Goal: Communication & Community: Answer question/provide support

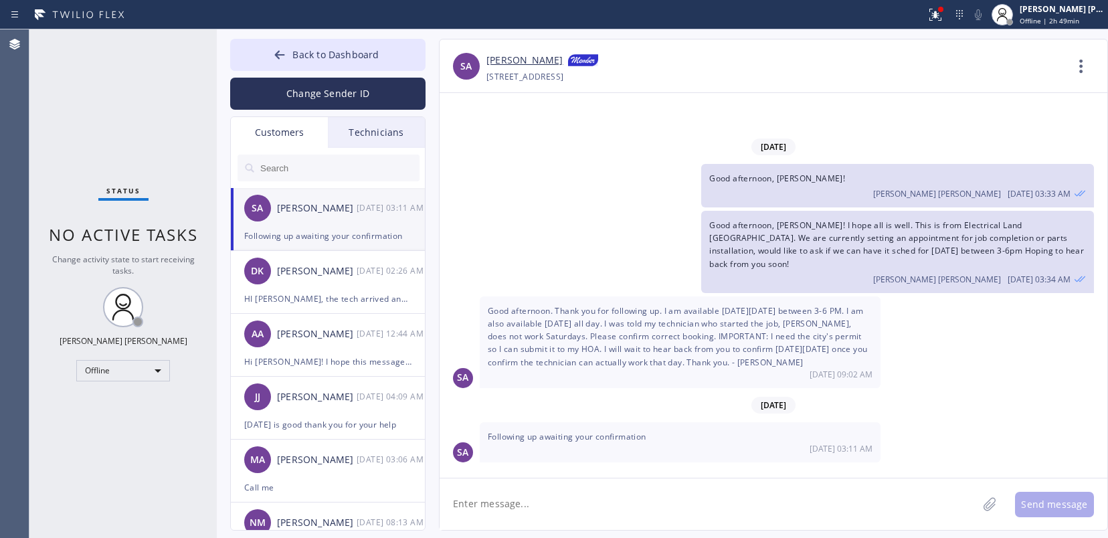
scroll to position [726, 0]
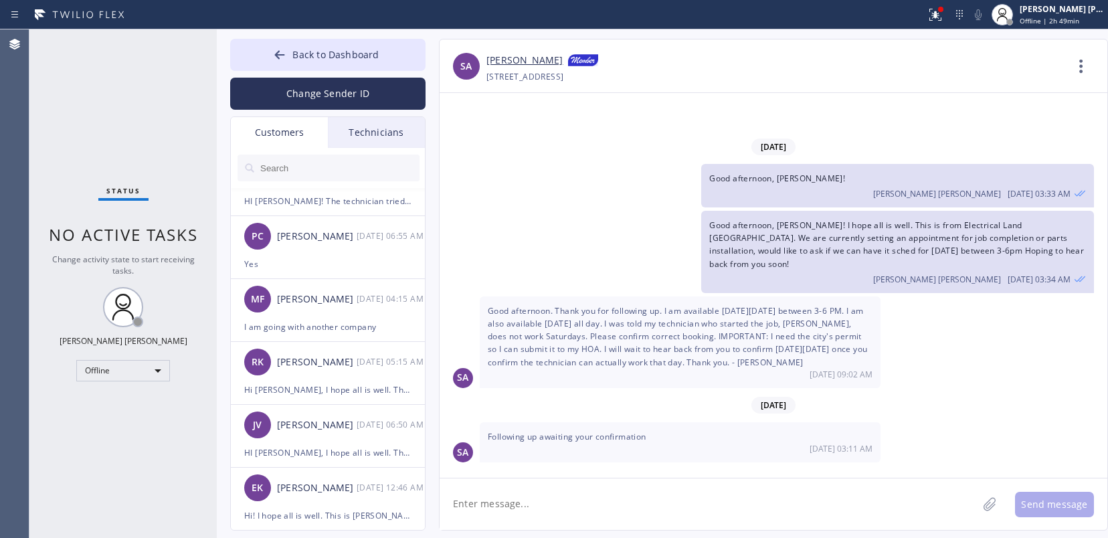
click at [82, 437] on div "Status No active tasks Change activity state to start receiving tasks. [PERSON_…" at bounding box center [122, 283] width 187 height 508
click at [148, 375] on div "Offline" at bounding box center [123, 370] width 94 height 21
click at [142, 403] on li "Available" at bounding box center [122, 406] width 90 height 16
click at [86, 455] on div "Status No active tasks You are ready to start receiving tasks. [PERSON_NAME] [P…" at bounding box center [122, 283] width 187 height 508
click at [1079, 72] on icon at bounding box center [1080, 66] width 3 height 13
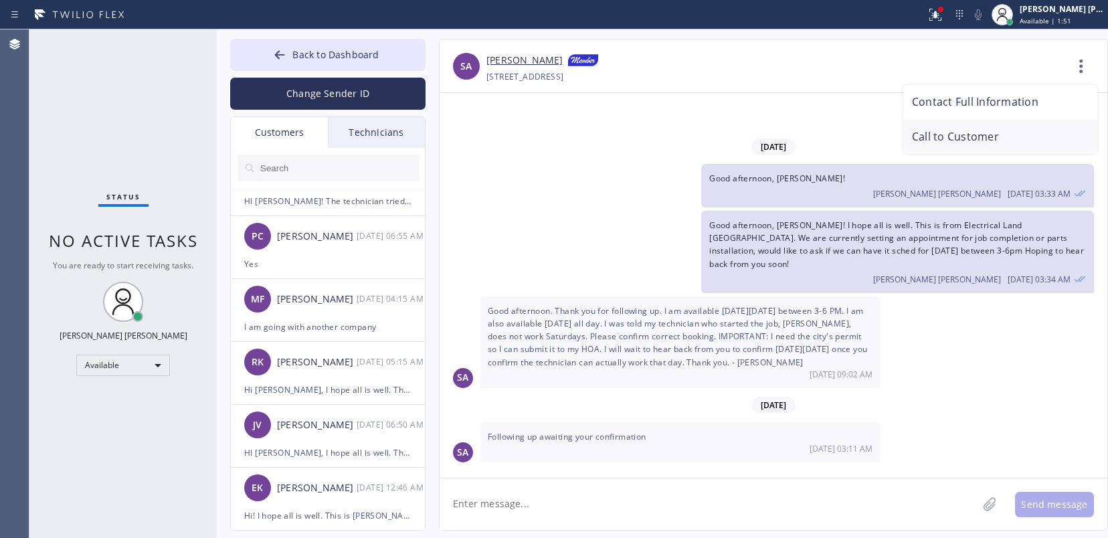
click at [972, 141] on li "Call to Customer" at bounding box center [1000, 137] width 194 height 35
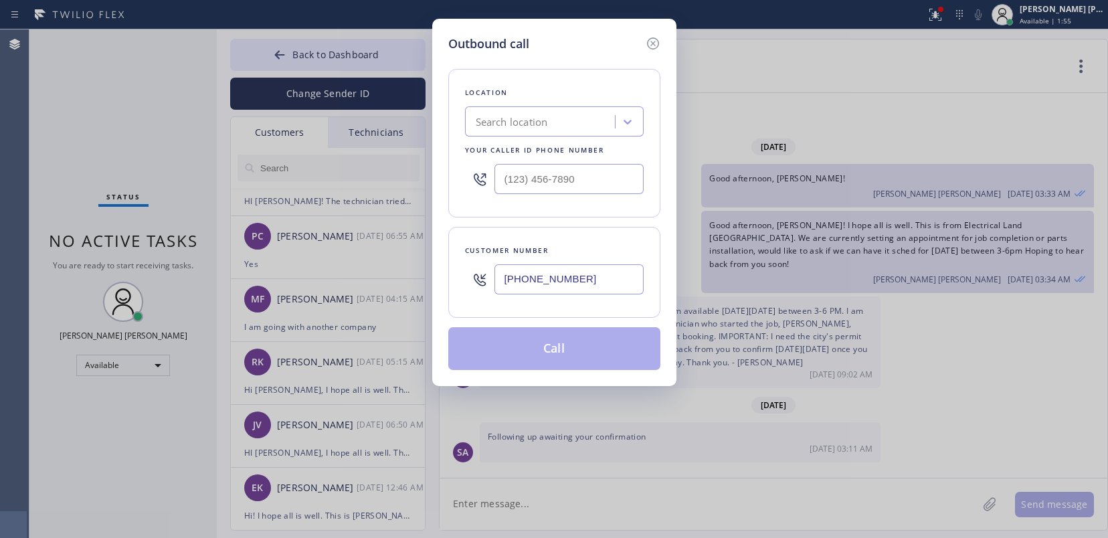
click at [129, 98] on div "Outbound call Location Search location Your caller id phone number Customer num…" at bounding box center [554, 269] width 1108 height 538
click at [518, 122] on div "Search location" at bounding box center [512, 121] width 72 height 15
click at [520, 117] on input "electrical lnd" at bounding box center [506, 121] width 60 height 11
type input "electrical land"
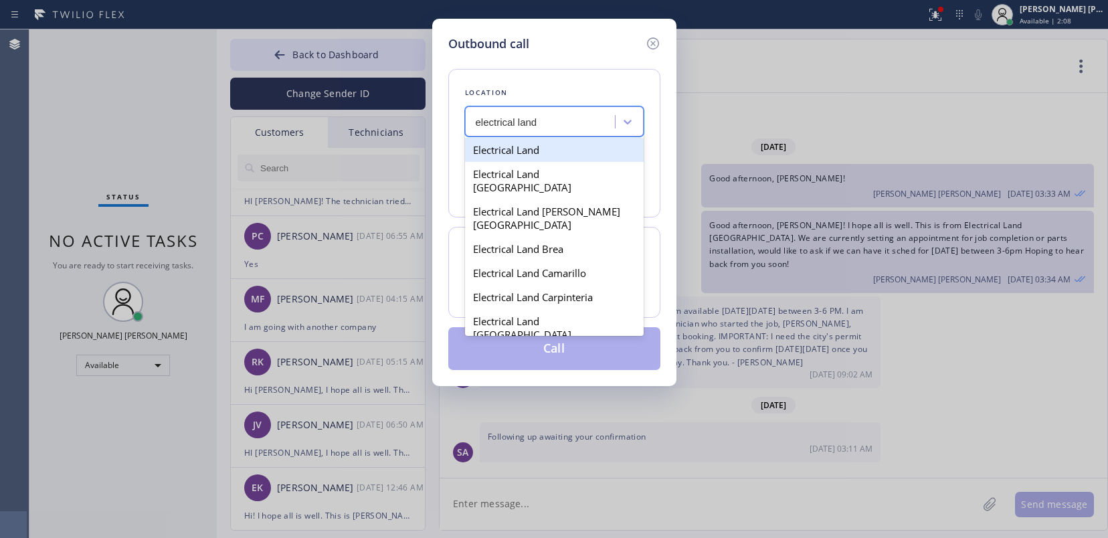
click at [538, 151] on div "Electrical Land" at bounding box center [554, 150] width 179 height 24
type input "(844) 334-5313"
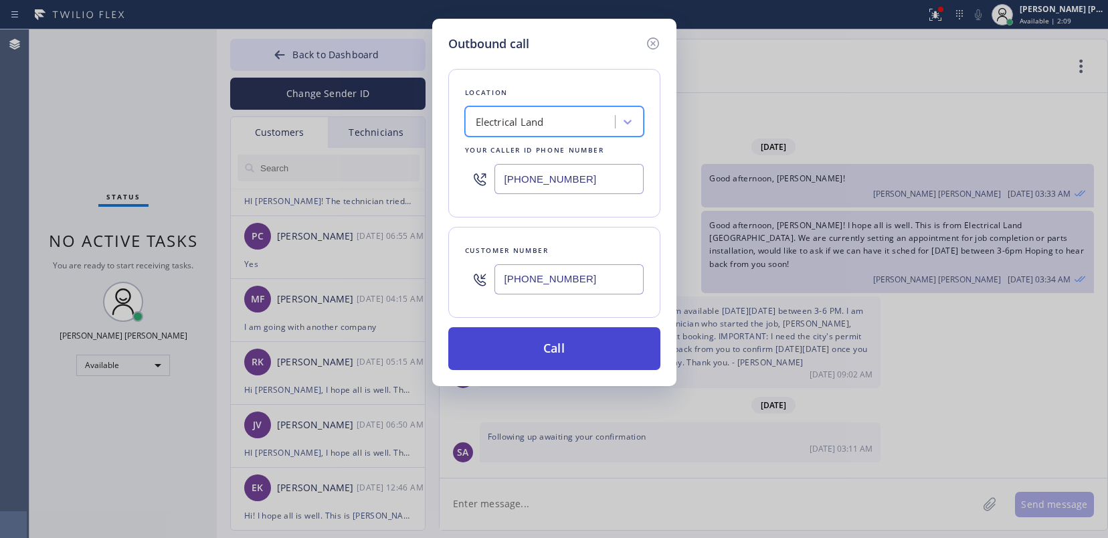
click at [589, 336] on button "Call" at bounding box center [554, 348] width 212 height 43
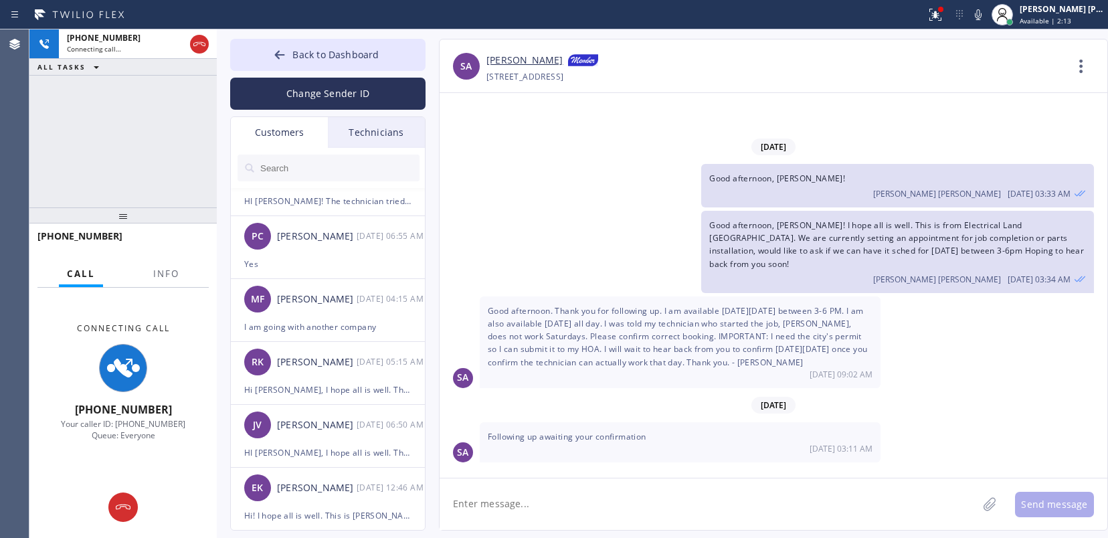
type input "(844) 334-5313"
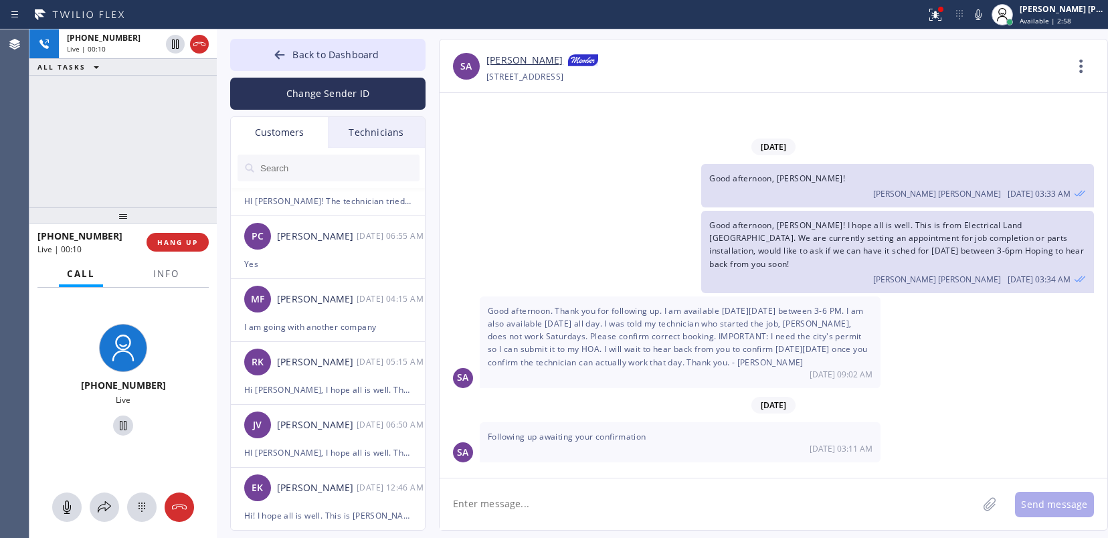
click at [630, 227] on div "Good afternoon, Samir! I hope all is well. This is from Electrical Land Mission…" at bounding box center [766, 252] width 654 height 82
click at [82, 122] on div "+19496076374 Live | 00:25 ALL TASKS ALL TASKS ACTIVE TASKS TASKS IN WRAP UP" at bounding box center [122, 118] width 187 height 178
click at [196, 245] on span "HANG UP" at bounding box center [177, 241] width 41 height 9
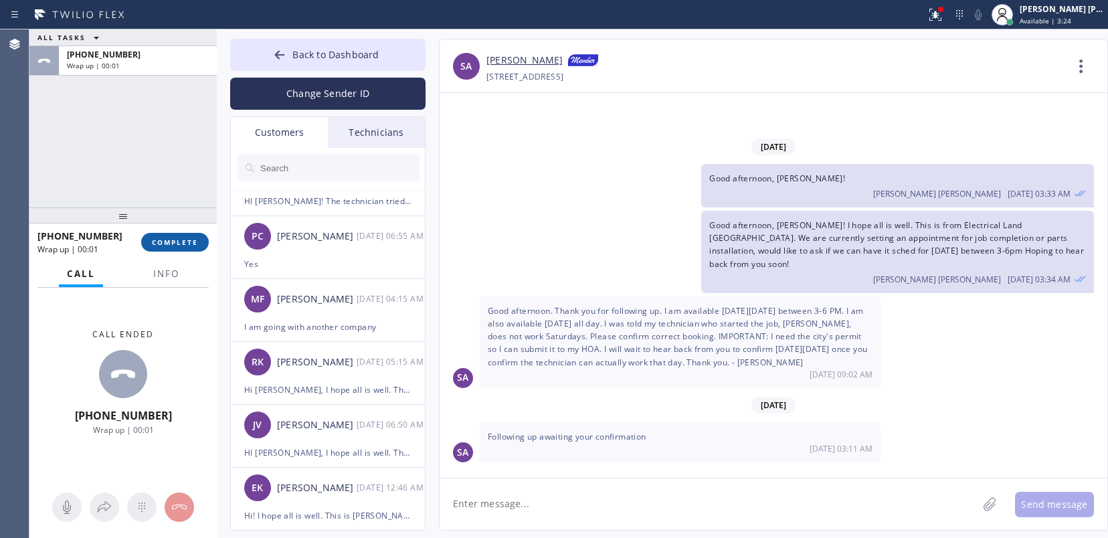
click at [178, 247] on button "COMPLETE" at bounding box center [175, 242] width 68 height 19
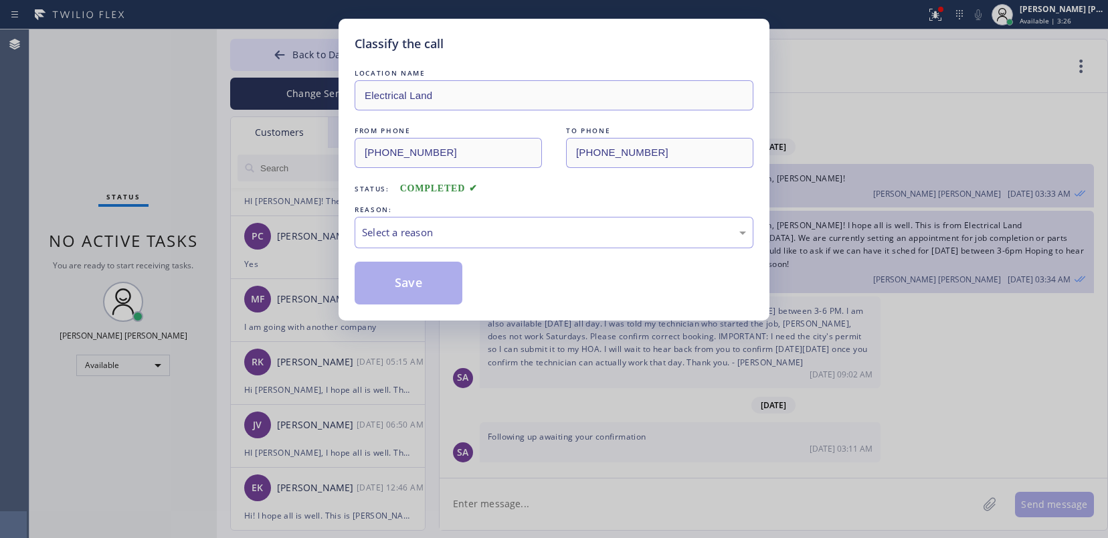
click at [880, 114] on div "Classify the call LOCATION NAME Electrical Land FROM PHONE (844) 334-5313 TO PH…" at bounding box center [554, 269] width 1108 height 538
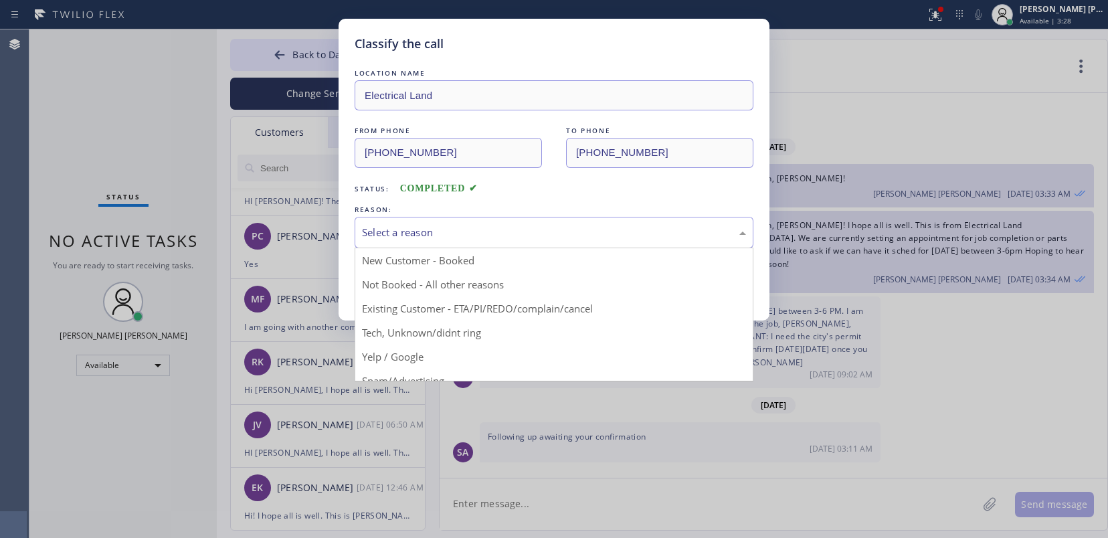
click at [423, 225] on div "Select a reason" at bounding box center [554, 232] width 384 height 15
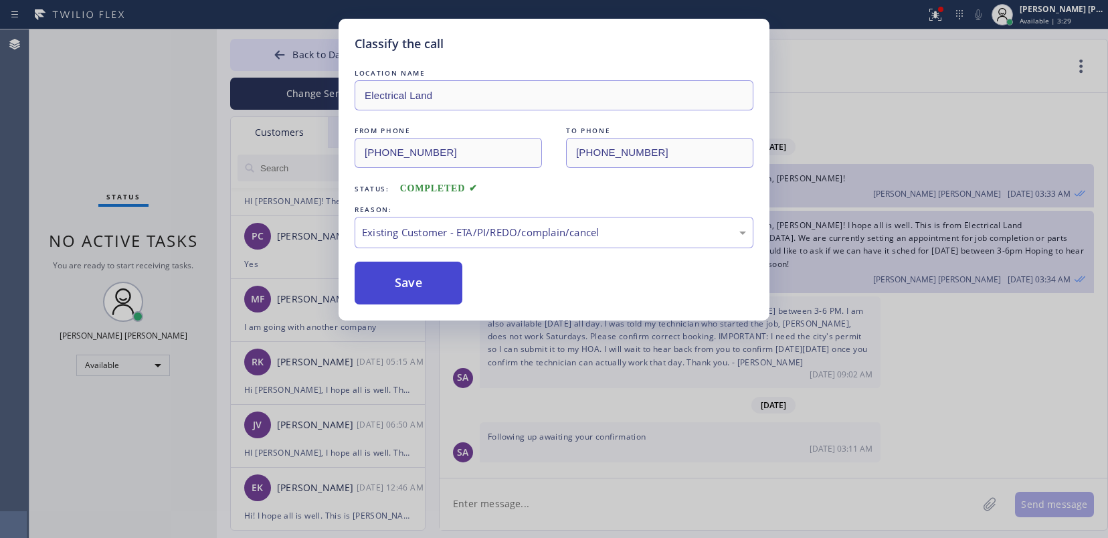
click at [421, 288] on button "Save" at bounding box center [409, 283] width 108 height 43
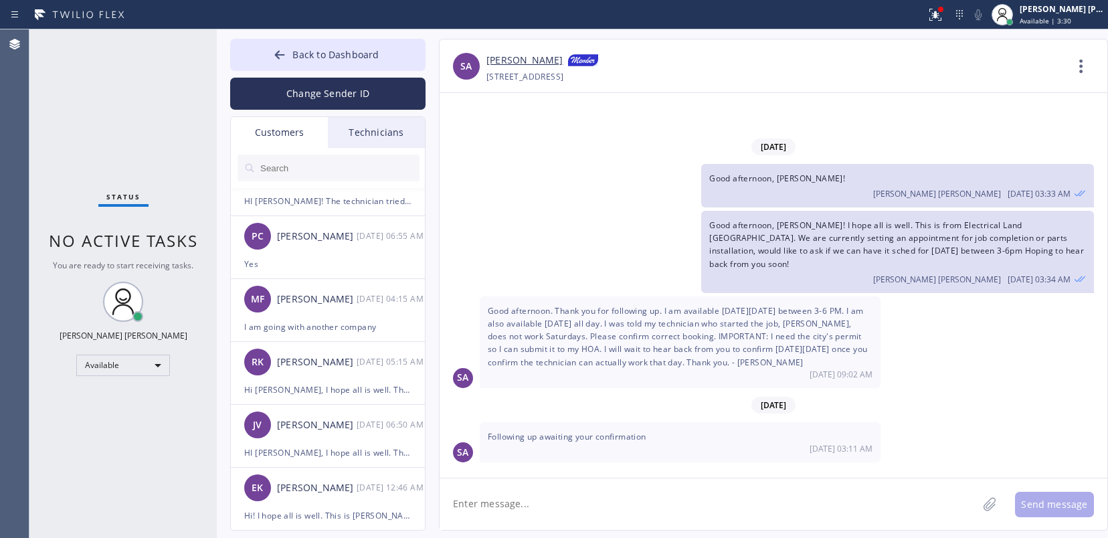
click at [640, 403] on div "[DATE]" at bounding box center [773, 404] width 668 height 27
click at [111, 431] on div "Status No active tasks You are ready to start receiving tasks. [PERSON_NAME] [P…" at bounding box center [122, 283] width 187 height 508
drag, startPoint x: 134, startPoint y: 425, endPoint x: 155, endPoint y: 422, distance: 21.7
click at [134, 425] on div "Status No active tasks You are ready to start receiving tasks. [PERSON_NAME] [P…" at bounding box center [122, 283] width 187 height 508
drag, startPoint x: 120, startPoint y: 460, endPoint x: 559, endPoint y: 241, distance: 490.3
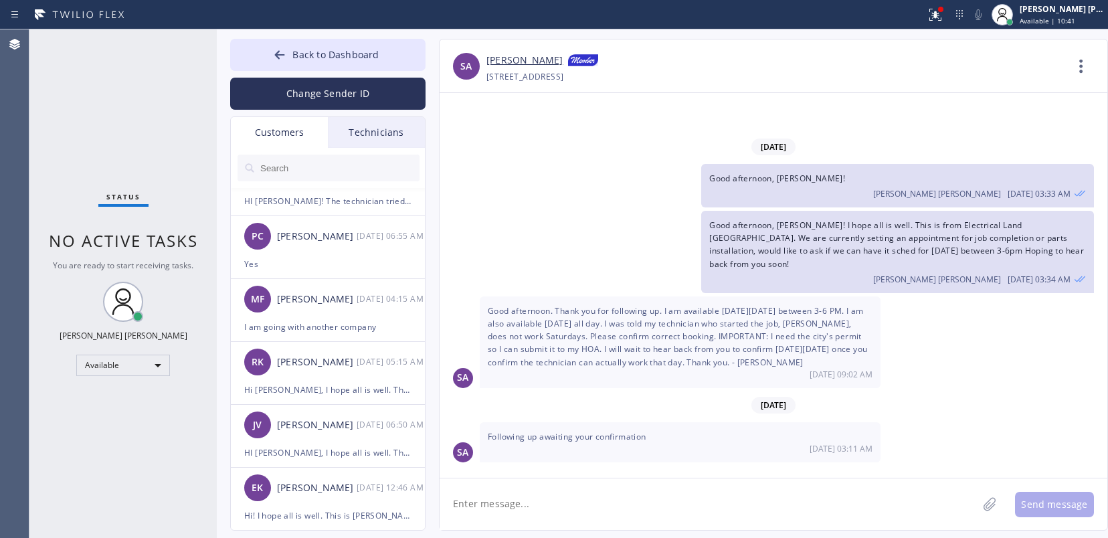
click at [120, 460] on div "Status No active tasks You are ready to start receiving tasks. [PERSON_NAME] [P…" at bounding box center [122, 283] width 187 height 508
click at [816, 506] on textarea at bounding box center [708, 504] width 538 height 52
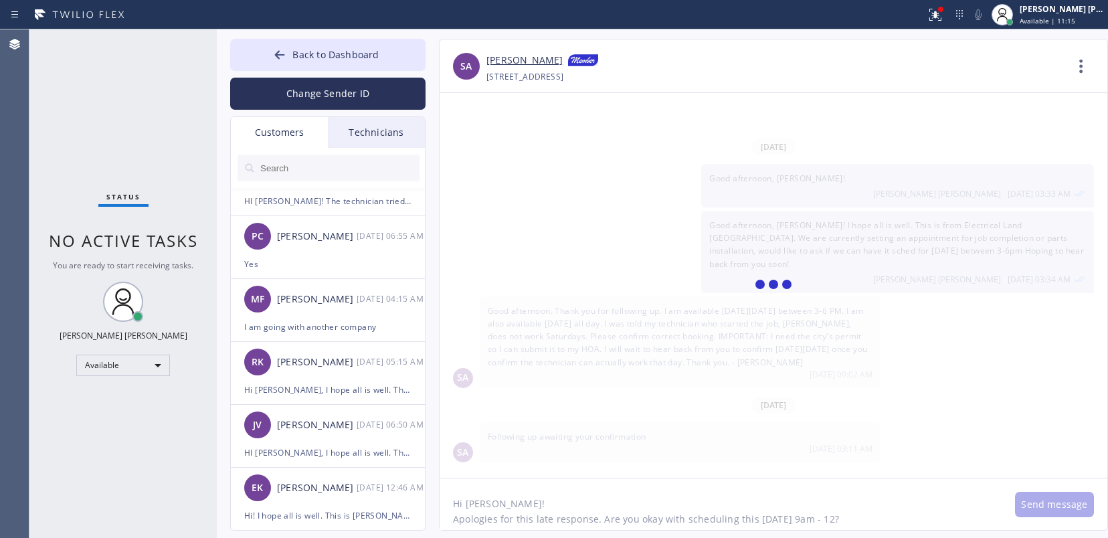
type textarea "Hi Samir! Apologies for this late response. Are you okay with scheduling this o…"
click at [841, 438] on div at bounding box center [773, 285] width 668 height 385
drag, startPoint x: 130, startPoint y: 432, endPoint x: 123, endPoint y: 411, distance: 21.8
click at [130, 432] on div "Status No active tasks You are ready to start receiving tasks. [PERSON_NAME] [P…" at bounding box center [122, 283] width 187 height 508
click at [1015, 130] on div at bounding box center [773, 285] width 668 height 385
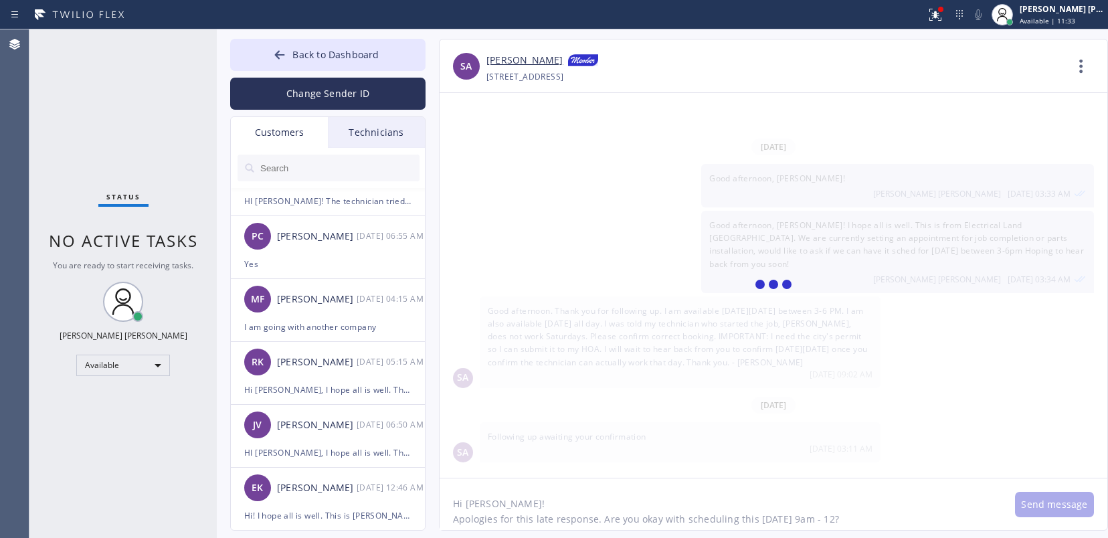
click at [881, 516] on textarea "Hi Samir! Apologies for this late response. Are you okay with scheduling this o…" at bounding box center [720, 504] width 562 height 52
click at [635, 500] on textarea "Hi Samir! Apologies for this late response. Are you okay with scheduling this o…" at bounding box center [720, 504] width 562 height 52
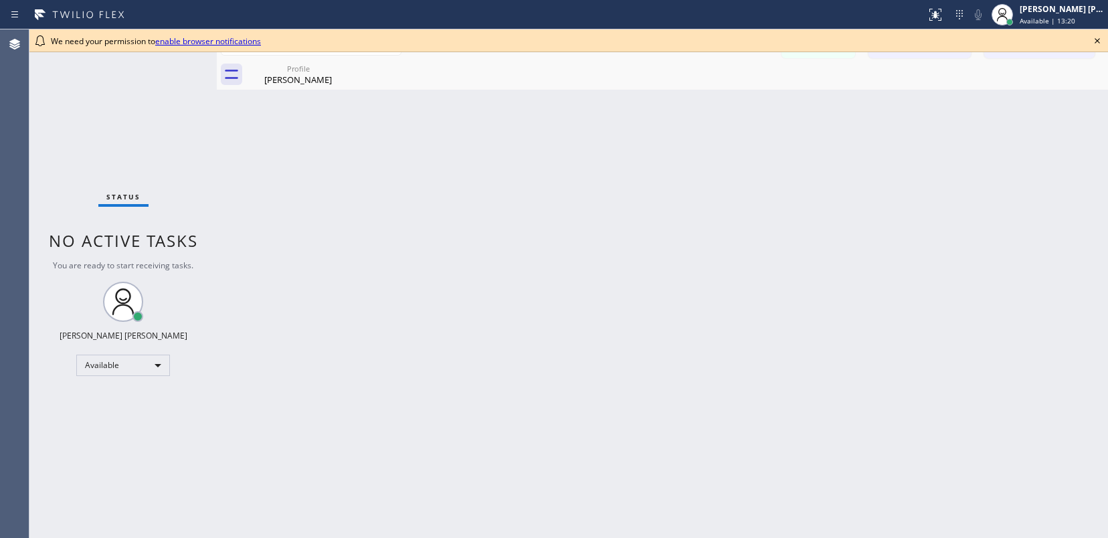
click at [350, 481] on div "Back to Dashboard Change Sender ID Customers Technicians SA [PERSON_NAME] [DATE…" at bounding box center [662, 283] width 891 height 508
click at [1095, 37] on icon at bounding box center [1097, 41] width 16 height 16
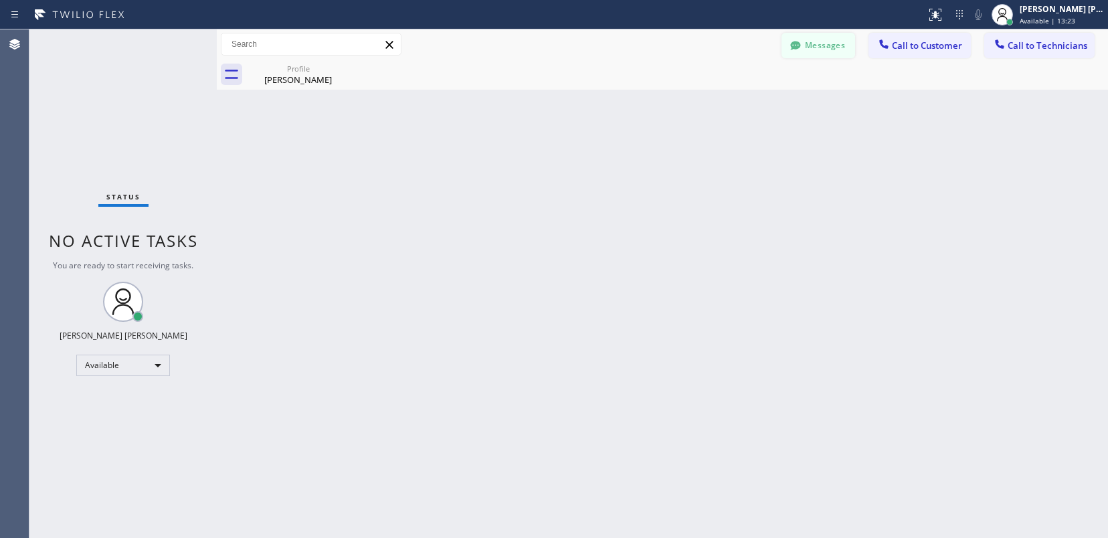
click at [809, 45] on button "Messages" at bounding box center [818, 45] width 74 height 25
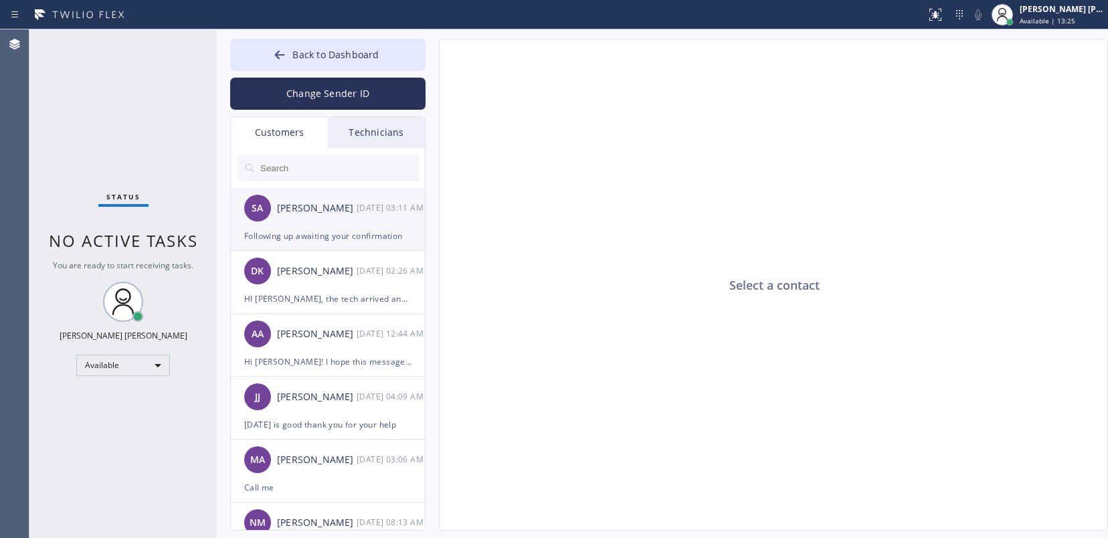
click at [304, 231] on div "Following up awaiting your confirmation" at bounding box center [327, 235] width 167 height 15
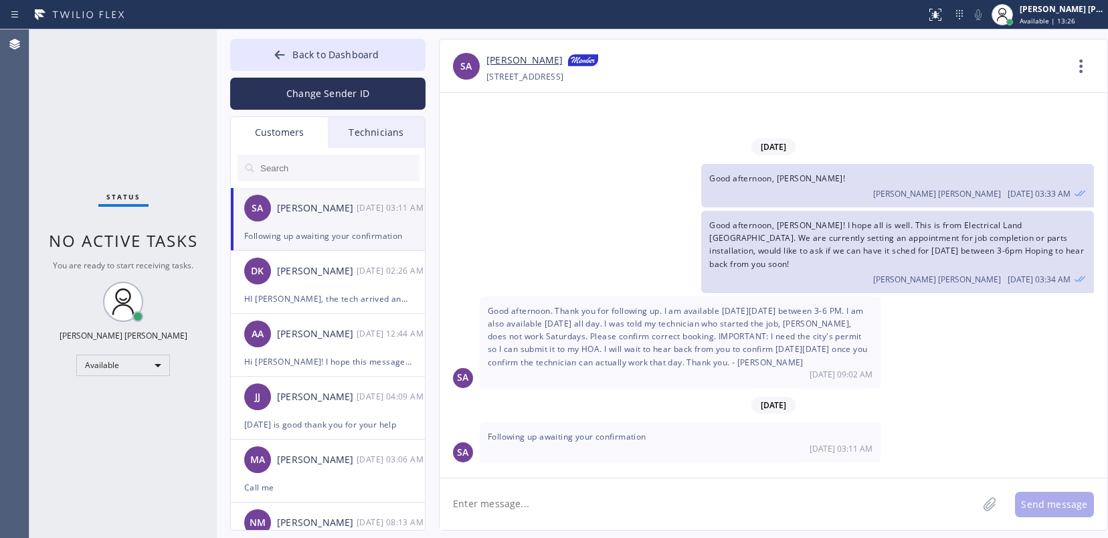
click at [646, 497] on textarea at bounding box center [708, 504] width 538 height 52
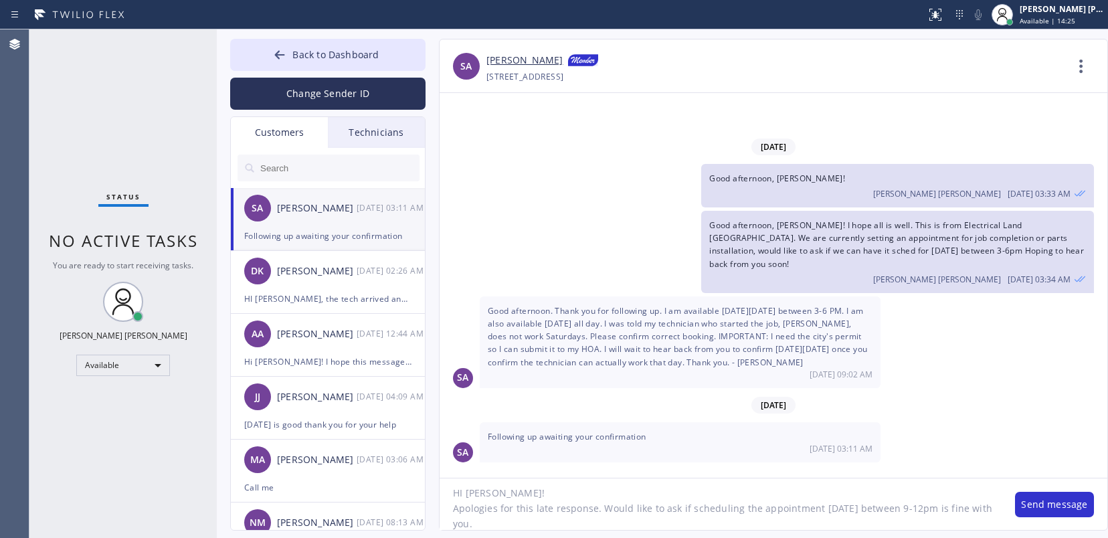
scroll to position [41, 0]
type textarea "HI [PERSON_NAME]! Apologies for this late response. Would like to ask if schedu…"
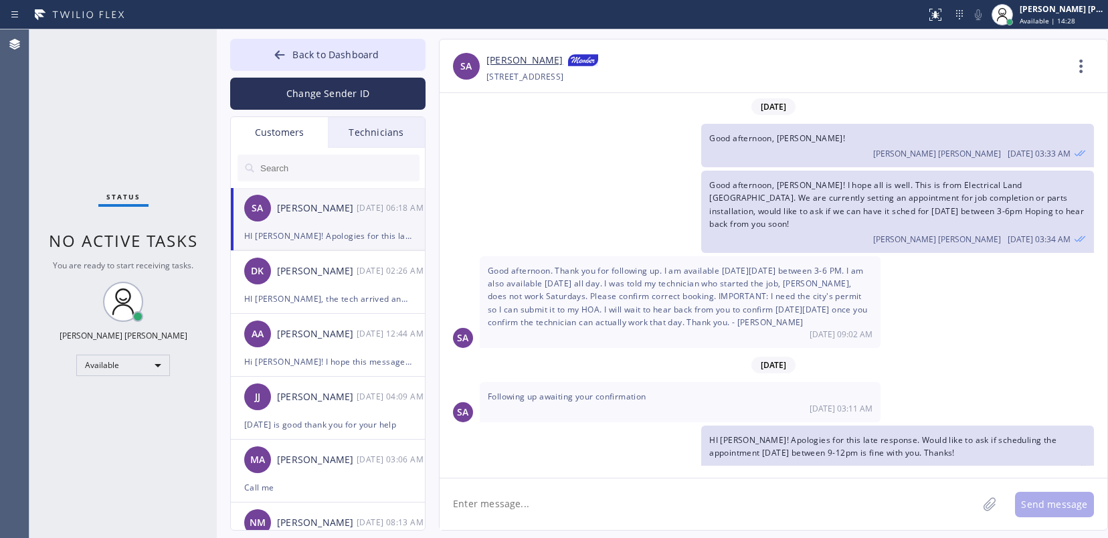
scroll to position [9, 0]
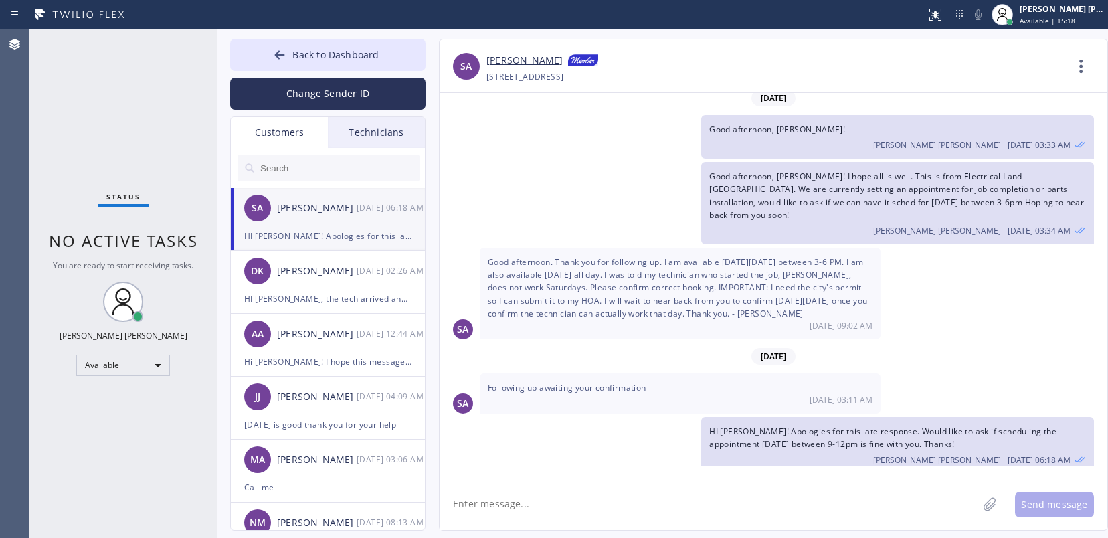
drag, startPoint x: 571, startPoint y: 435, endPoint x: 669, endPoint y: 415, distance: 100.4
click at [571, 435] on div "HI [PERSON_NAME]! Apologies for this late response. Would like to ask if schedu…" at bounding box center [766, 445] width 654 height 56
click at [1028, 74] on div "[PHONE_NUMBER] Choose phone number [PHONE_NUMBER] [GEOGRAPHIC_DATA] [GEOGRAPHIC…" at bounding box center [775, 76] width 579 height 15
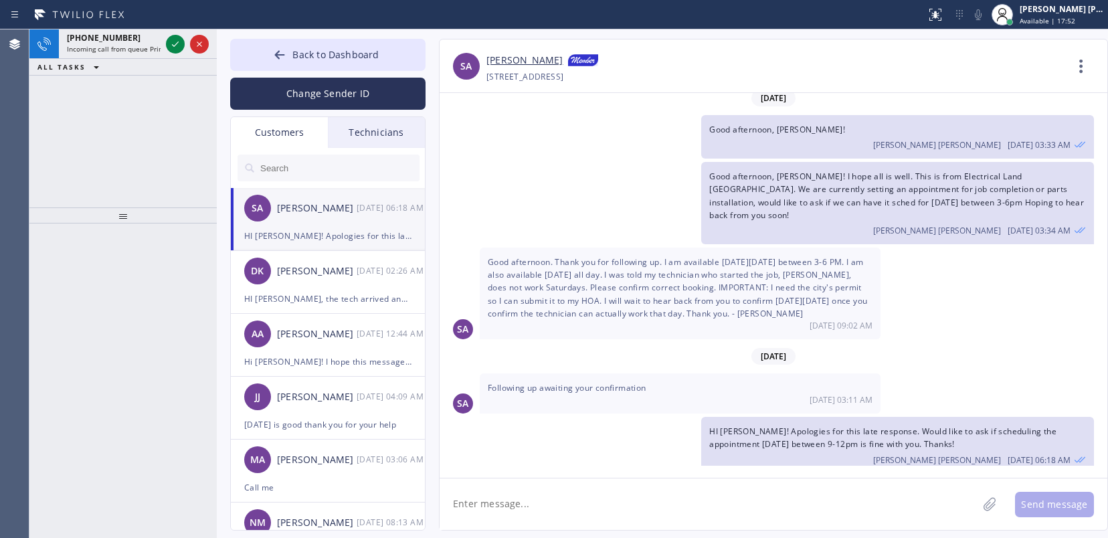
drag, startPoint x: 88, startPoint y: 459, endPoint x: 82, endPoint y: 457, distance: 7.0
click at [87, 458] on div at bounding box center [122, 380] width 187 height 314
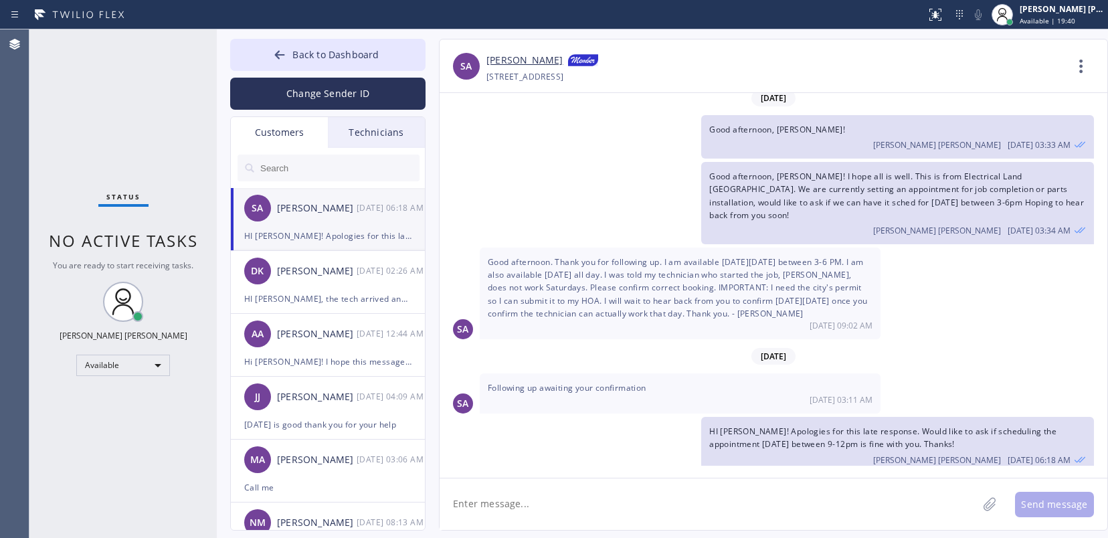
click at [63, 462] on div "Status No active tasks You are ready to start receiving tasks. [PERSON_NAME] [P…" at bounding box center [122, 283] width 187 height 508
click at [725, 502] on textarea at bounding box center [708, 504] width 538 height 52
type textarea "HI [PERSON_NAME]! I scheduled your job completion for [DATE] between 9-12. Thnk…"
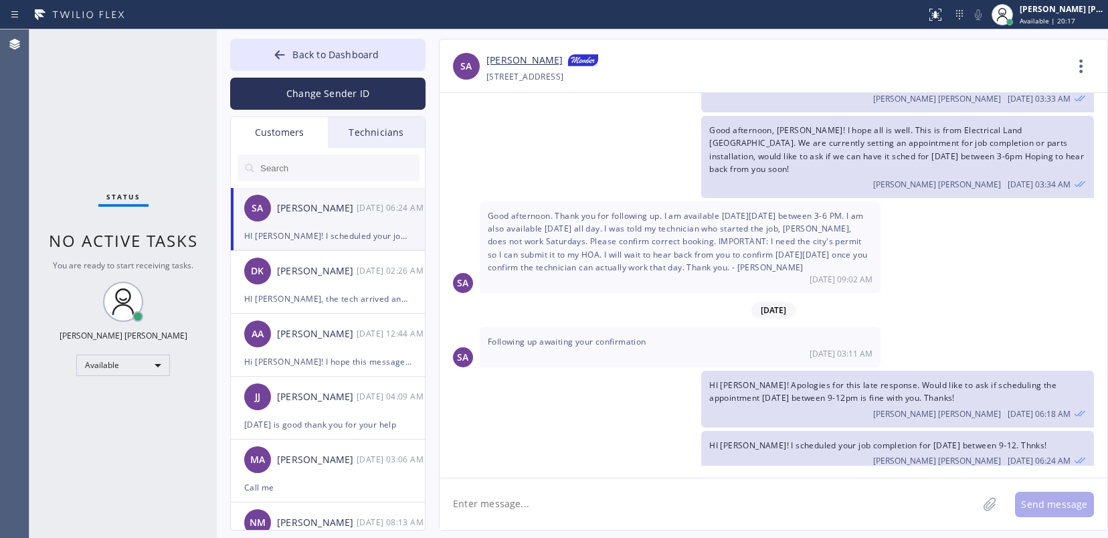
click at [554, 431] on div "HI [PERSON_NAME]! I scheduled your job completion for [DATE] between 9-12. Thnk…" at bounding box center [766, 452] width 654 height 43
click at [107, 472] on div "Status No active tasks You are ready to start receiving tasks. [PERSON_NAME] [P…" at bounding box center [122, 283] width 187 height 508
drag, startPoint x: 66, startPoint y: 479, endPoint x: 38, endPoint y: 407, distance: 77.3
click at [66, 479] on div "Status No active tasks You are ready to start receiving tasks. [PERSON_NAME] [P…" at bounding box center [122, 283] width 187 height 508
click at [140, 449] on div "Status No active tasks You are ready to start receiving tasks. [PERSON_NAME] [P…" at bounding box center [122, 283] width 187 height 508
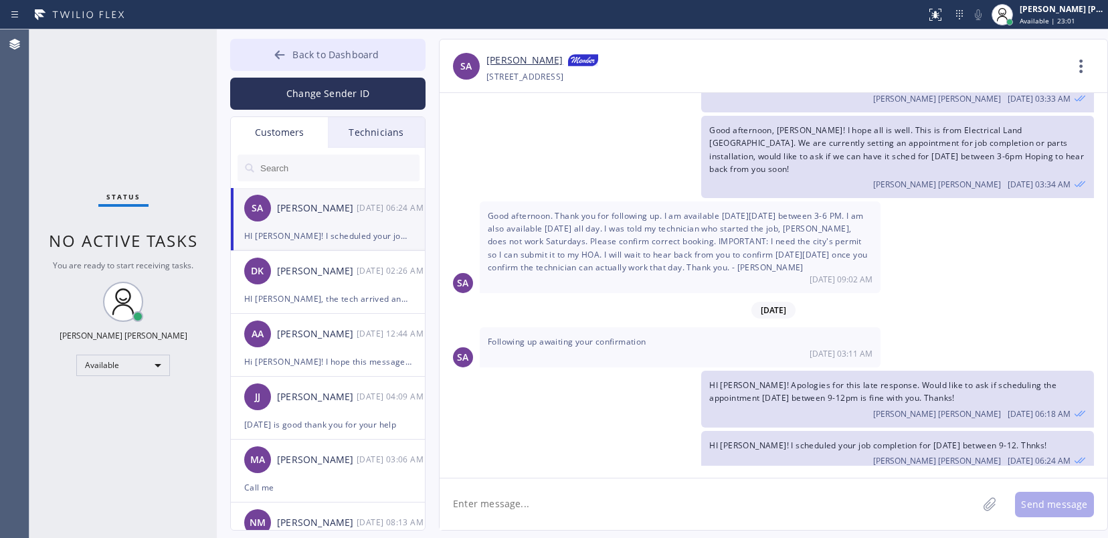
click at [314, 56] on span "Back to Dashboard" at bounding box center [335, 54] width 86 height 13
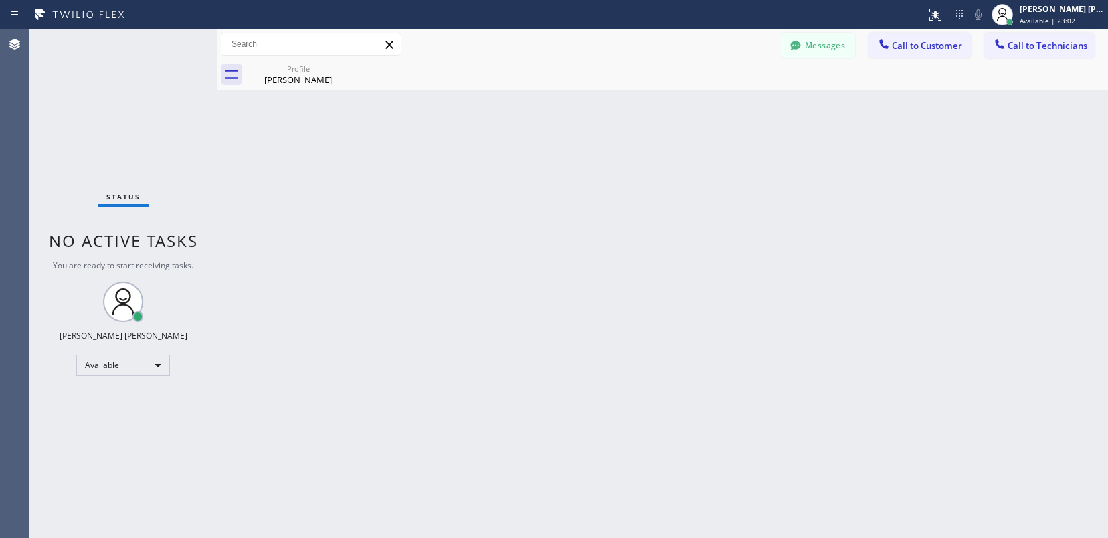
drag, startPoint x: 908, startPoint y: 37, endPoint x: 801, endPoint y: 82, distance: 115.8
click at [908, 39] on button "Call to Customer" at bounding box center [919, 45] width 102 height 25
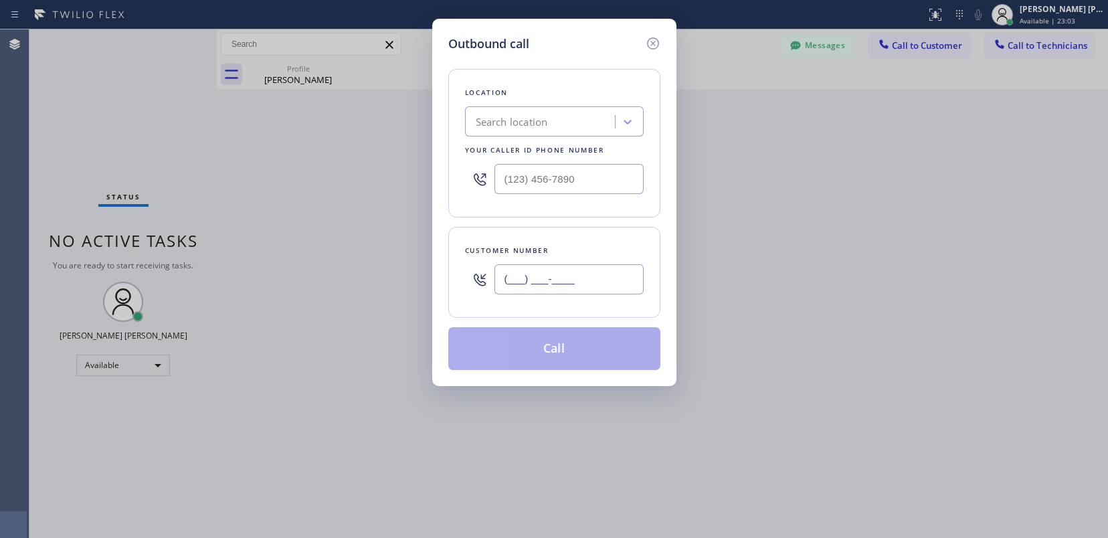
click at [528, 277] on input "(___) ___-____" at bounding box center [568, 279] width 149 height 30
paste input "626) 857-8876"
type input "[PHONE_NUMBER]"
drag, startPoint x: 84, startPoint y: 116, endPoint x: 670, endPoint y: 139, distance: 587.0
click at [86, 116] on div "Outbound call Location Search location Your caller id phone number Customer num…" at bounding box center [554, 269] width 1108 height 538
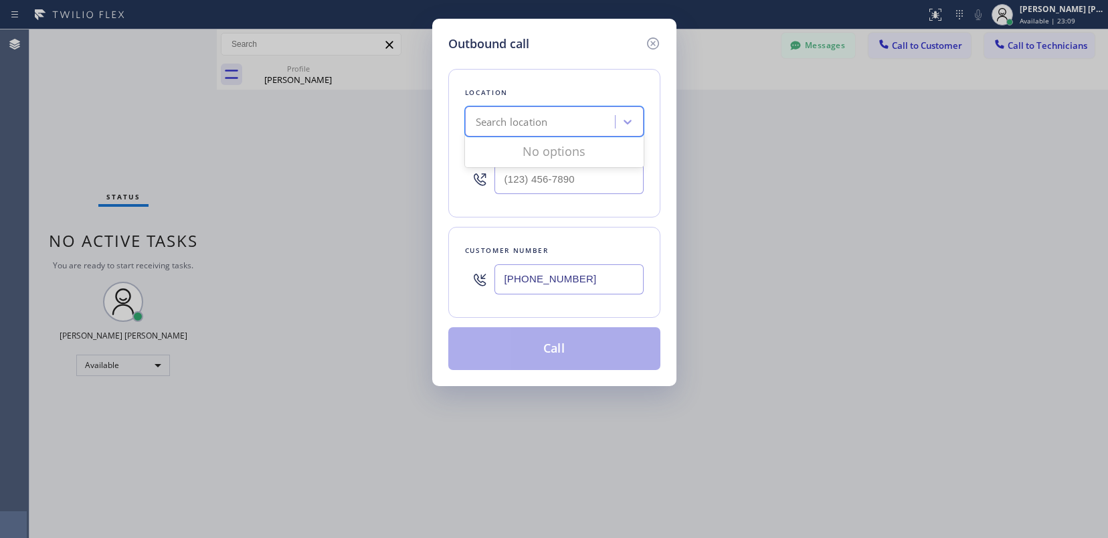
click at [551, 107] on div "Search location" at bounding box center [554, 121] width 179 height 30
click at [511, 120] on input "electricin tree" at bounding box center [506, 121] width 61 height 11
type input "electrician tree"
click at [552, 144] on div "Electrician Tree In Diamond Bar" at bounding box center [554, 150] width 179 height 24
type input "[PHONE_NUMBER]"
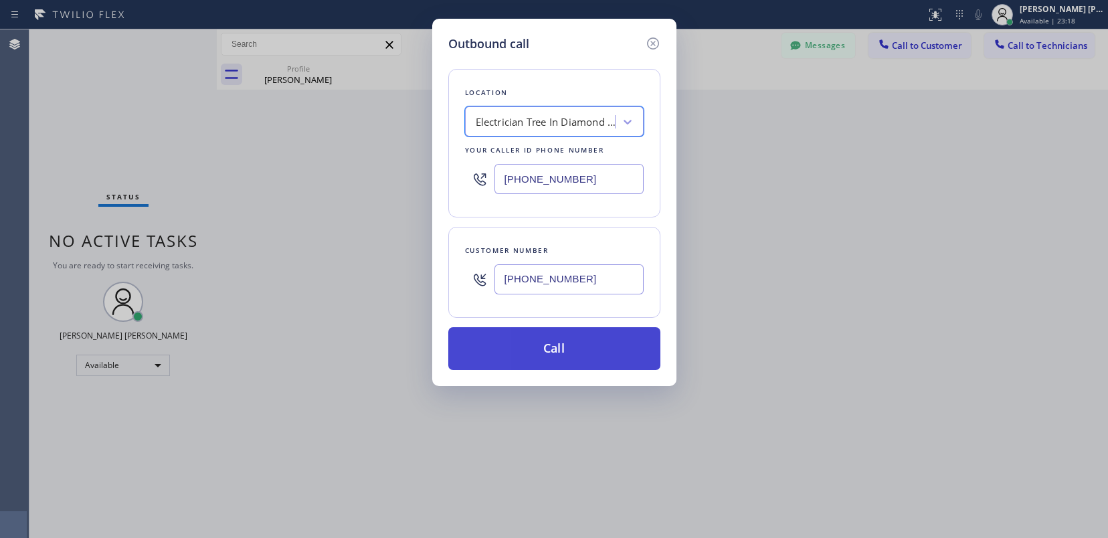
click at [557, 350] on button "Call" at bounding box center [554, 348] width 212 height 43
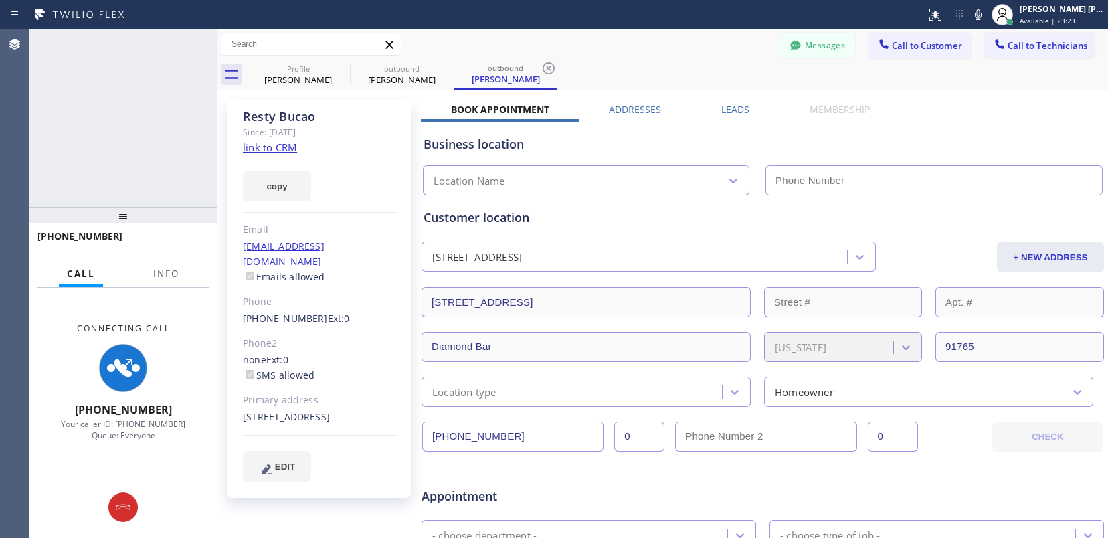
type input "[PHONE_NUMBER]"
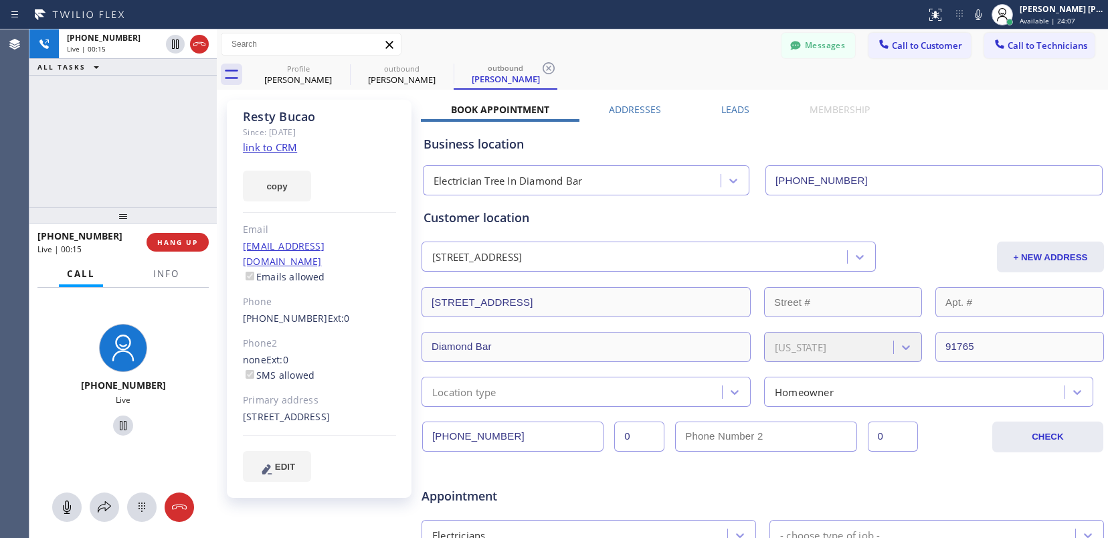
click at [131, 153] on div "[PHONE_NUMBER] Live | 00:15 ALL TASKS ALL TASKS ACTIVE TASKS TASKS IN WRAP UP" at bounding box center [122, 118] width 187 height 178
click at [143, 142] on div "[PHONE_NUMBER] Live | 00:24 ALL TASKS ALL TASKS ACTIVE TASKS TASKS IN WRAP UP" at bounding box center [122, 118] width 187 height 178
click at [103, 179] on div "[PHONE_NUMBER] Live | 00:31 ALL TASKS ALL TASKS ACTIVE TASKS TASKS IN WRAP UP" at bounding box center [122, 118] width 187 height 178
click at [146, 144] on div "[PHONE_NUMBER] Live | 00:34 ALL TASKS ALL TASKS ACTIVE TASKS TASKS IN WRAP UP" at bounding box center [122, 118] width 187 height 178
click at [129, 150] on div "[PHONE_NUMBER] Live | 00:36 ALL TASKS ALL TASKS ACTIVE TASKS TASKS IN WRAP UP" at bounding box center [122, 118] width 187 height 178
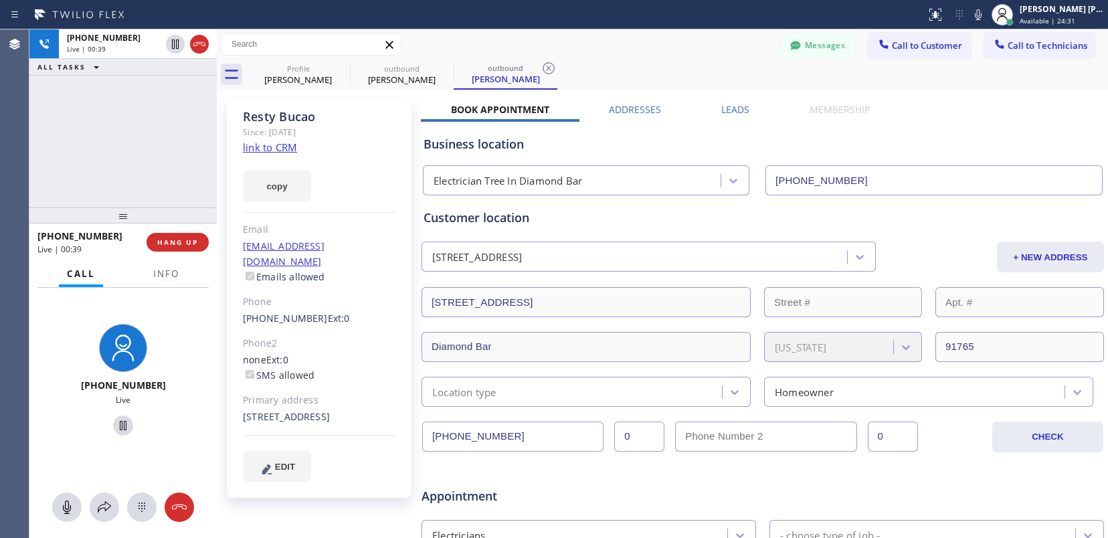
click at [129, 150] on div "[PHONE_NUMBER] Live | 00:39 ALL TASKS ALL TASKS ACTIVE TASKS TASKS IN WRAP UP" at bounding box center [122, 118] width 187 height 178
click at [126, 163] on div "[PHONE_NUMBER] Live | 00:43 ALL TASKS ALL TASKS ACTIVE TASKS TASKS IN WRAP UP" at bounding box center [122, 118] width 187 height 178
click at [130, 155] on div "[PHONE_NUMBER] Live | 00:45 ALL TASKS ALL TASKS ACTIVE TASKS TASKS IN WRAP UP" at bounding box center [122, 118] width 187 height 178
click at [183, 245] on span "HANG UP" at bounding box center [177, 241] width 41 height 9
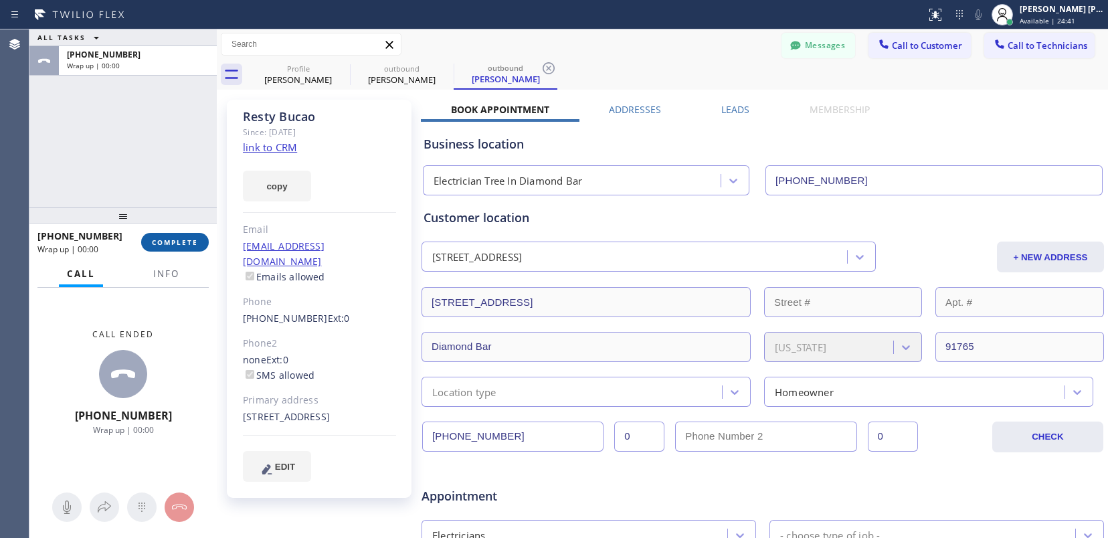
click at [185, 238] on span "COMPLETE" at bounding box center [175, 241] width 46 height 9
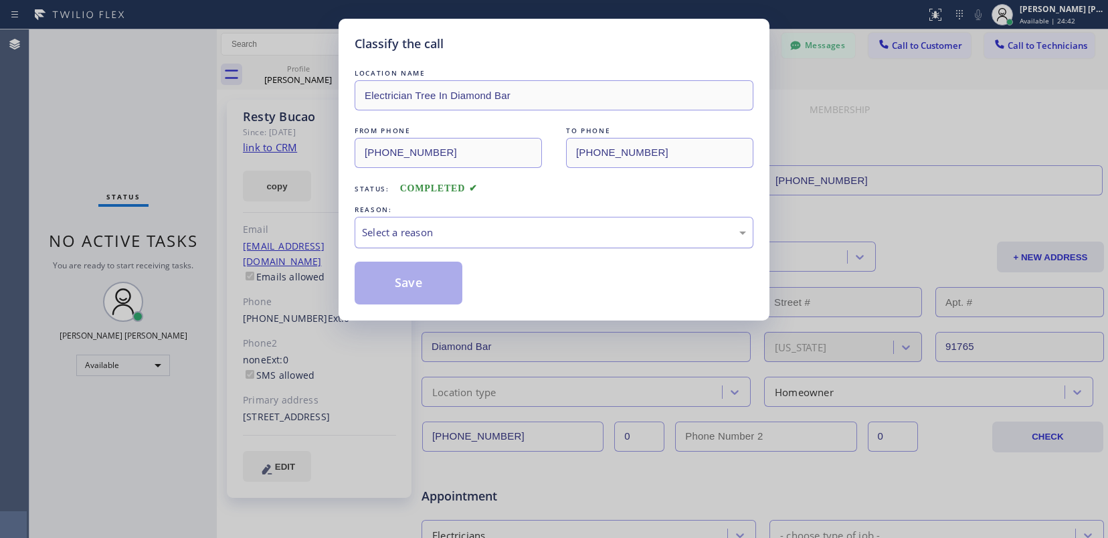
click at [506, 227] on div "Select a reason" at bounding box center [554, 232] width 384 height 15
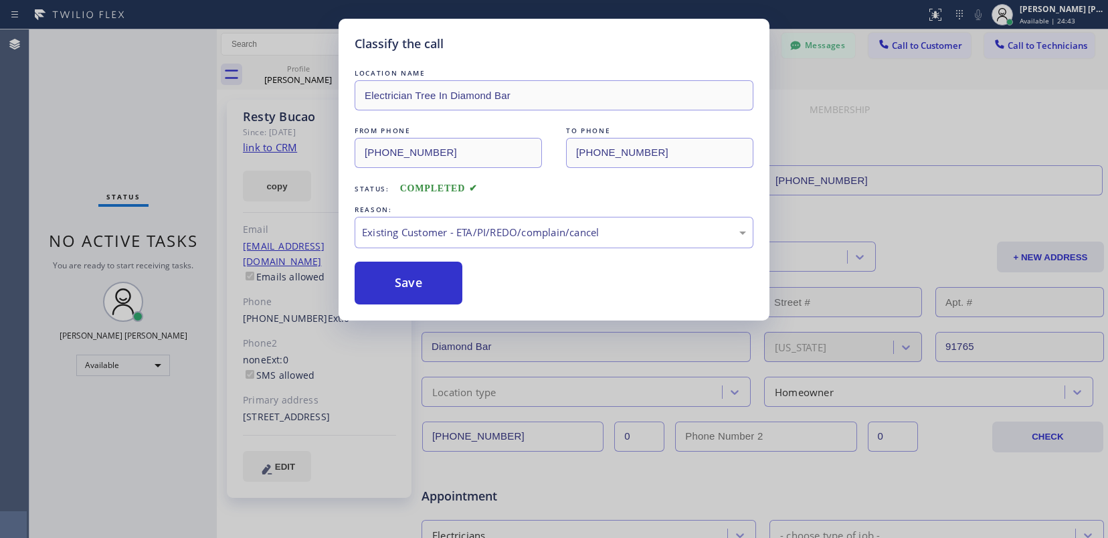
click at [445, 308] on div "Classify the call LOCATION NAME Electrician Tree In Diamond Bar FROM PHONE [PHO…" at bounding box center [553, 170] width 431 height 302
click at [423, 296] on button "Save" at bounding box center [409, 283] width 108 height 43
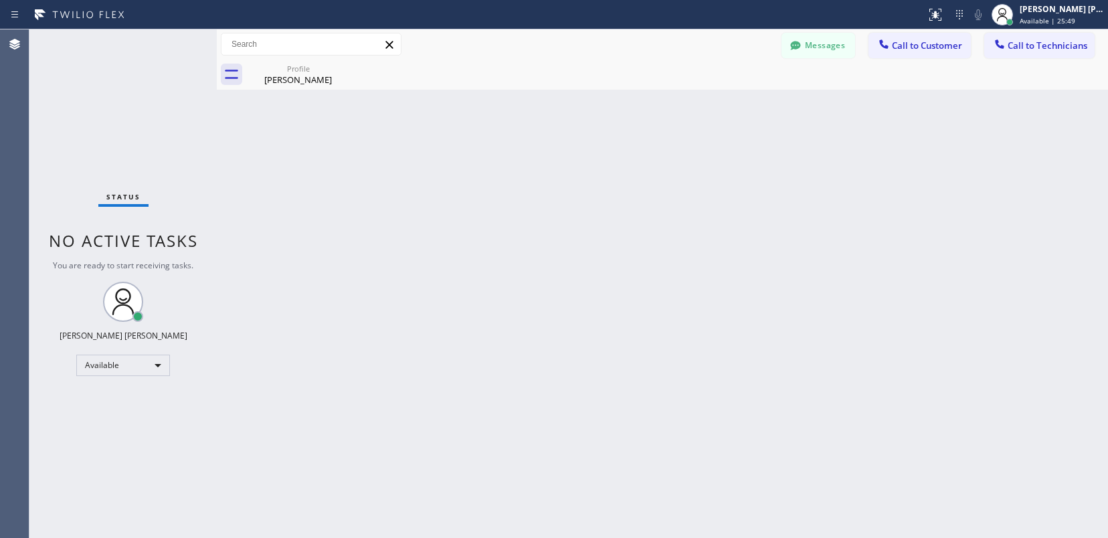
click at [124, 443] on div "Status No active tasks You are ready to start receiving tasks. [PERSON_NAME] [P…" at bounding box center [122, 283] width 187 height 508
drag, startPoint x: 828, startPoint y: 39, endPoint x: 789, endPoint y: 62, distance: 45.0
click at [827, 44] on button "Messages" at bounding box center [818, 45] width 74 height 25
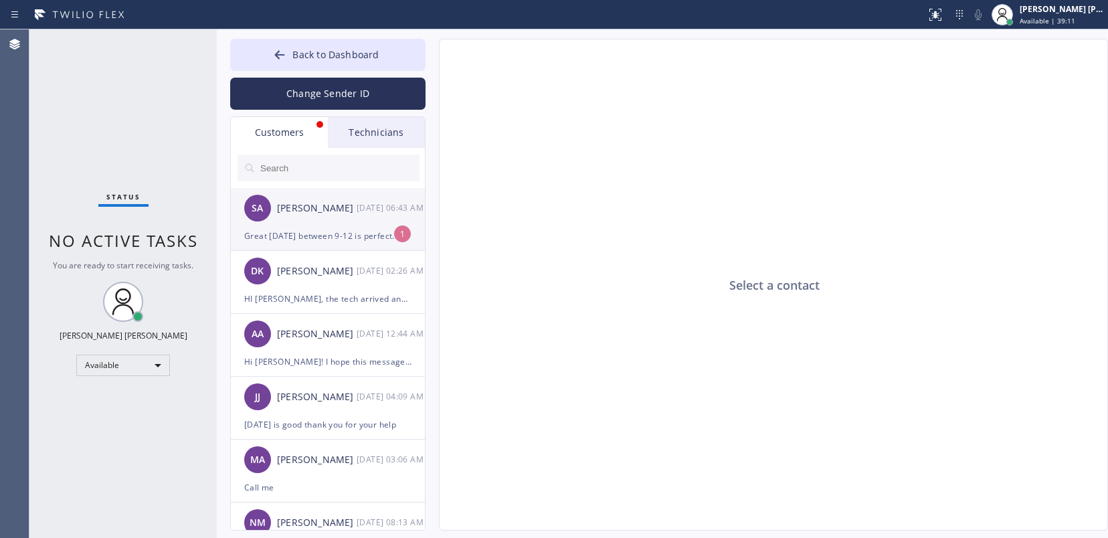
click at [334, 226] on div "SA [PERSON_NAME] [DATE] 06:43 AM" at bounding box center [328, 208] width 195 height 40
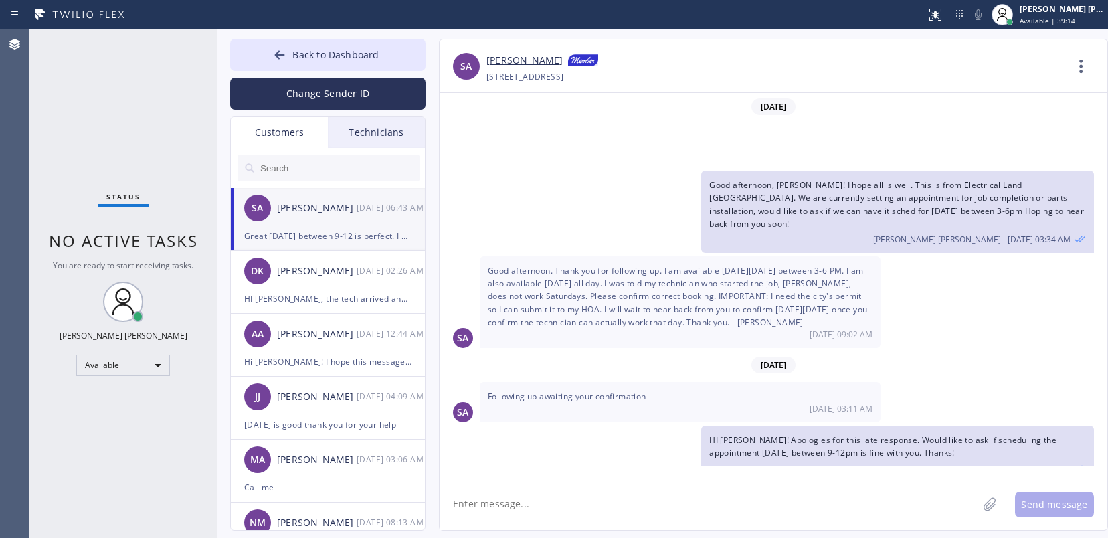
scroll to position [124, 0]
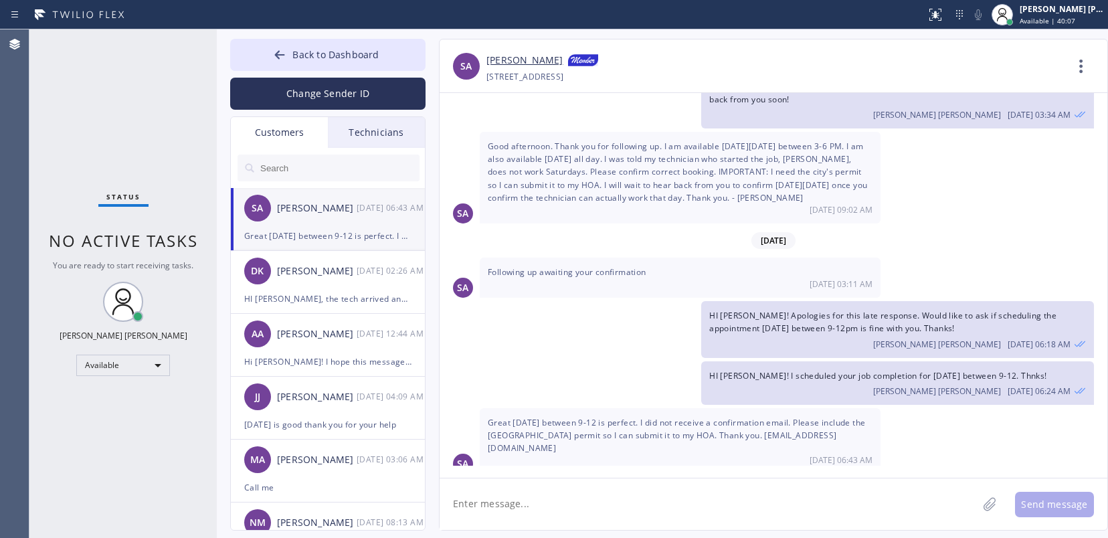
click at [124, 449] on div "Status No active tasks You are ready to start receiving tasks. [PERSON_NAME] [P…" at bounding box center [122, 283] width 187 height 508
click at [81, 440] on div "Status No active tasks You are ready to start receiving tasks. [PERSON_NAME] [P…" at bounding box center [122, 283] width 187 height 508
click at [266, 40] on button "Back to Dashboard" at bounding box center [327, 55] width 195 height 32
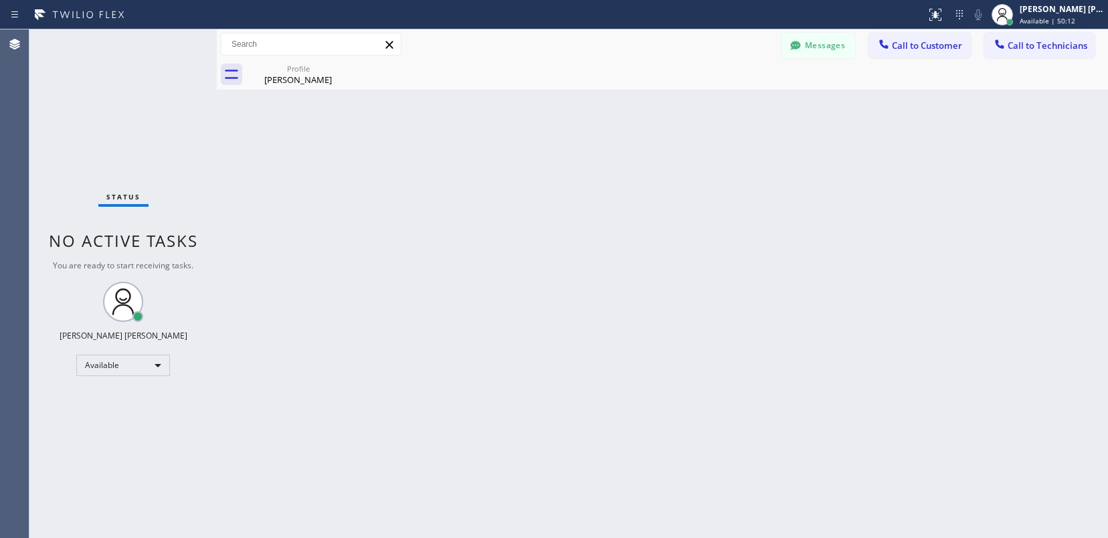
click at [103, 466] on div "Status No active tasks You are ready to start receiving tasks. [PERSON_NAME] [P…" at bounding box center [122, 283] width 187 height 508
click at [173, 43] on div "Status No active tasks You are ready to start receiving tasks. [PERSON_NAME] [P…" at bounding box center [122, 283] width 187 height 508
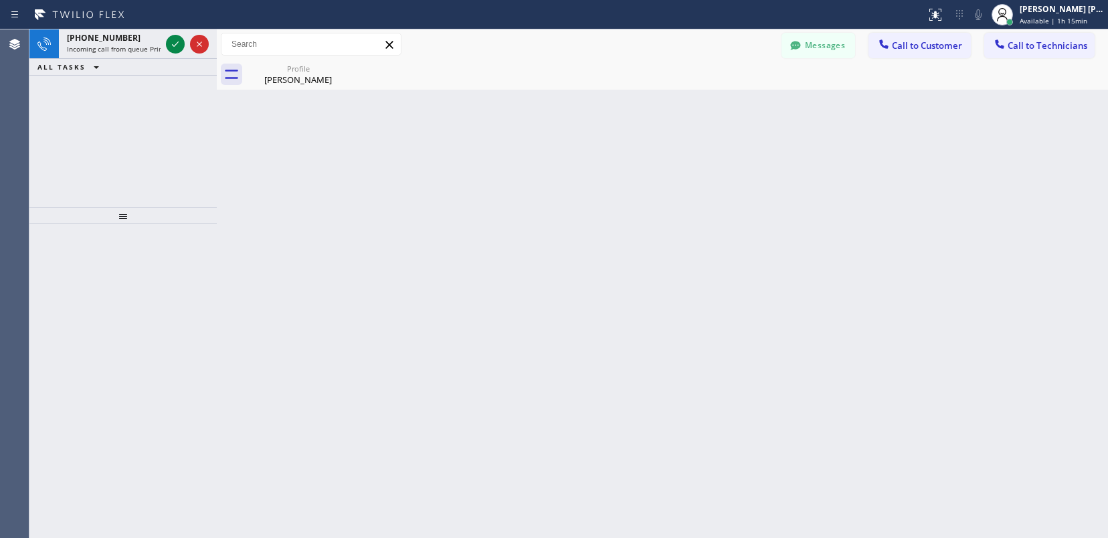
drag, startPoint x: 183, startPoint y: 45, endPoint x: 182, endPoint y: 61, distance: 16.1
click at [182, 45] on icon at bounding box center [175, 44] width 16 height 16
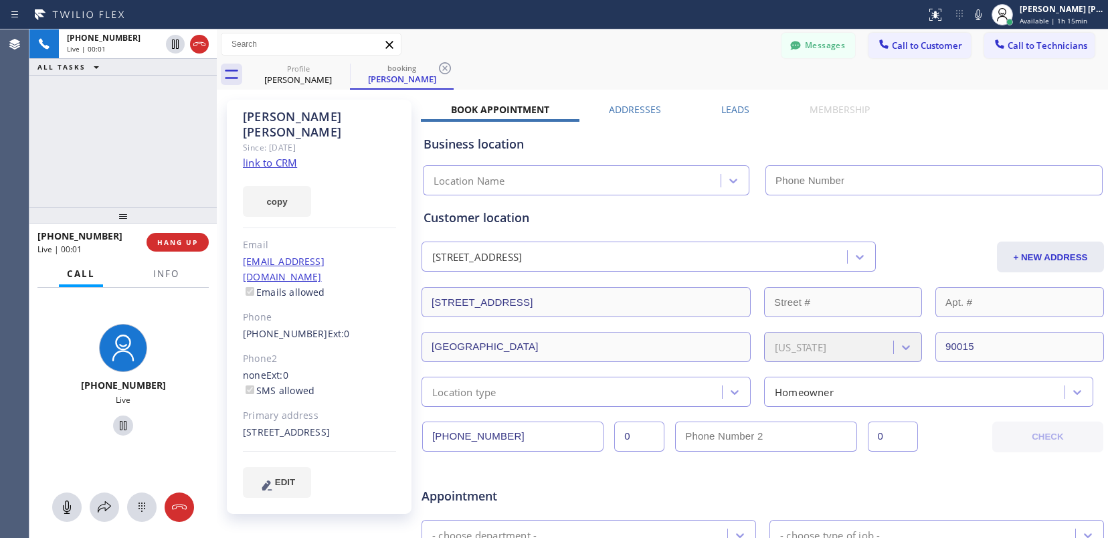
type input "[PHONE_NUMBER]"
click at [270, 156] on link "link to CRM" at bounding box center [270, 162] width 54 height 13
click at [86, 94] on div "[PHONE_NUMBER] Live | 01:46 ALL TASKS ALL TASKS ACTIVE TASKS TASKS IN WRAP UP" at bounding box center [122, 118] width 187 height 178
click at [108, 128] on div "[PHONE_NUMBER] Live | 02:10 ALL TASKS ALL TASKS ACTIVE TASKS TASKS IN WRAP UP" at bounding box center [122, 118] width 187 height 178
click at [126, 133] on div "[PHONE_NUMBER] Live | 02:14 ALL TASKS ALL TASKS ACTIVE TASKS TASKS IN WRAP UP" at bounding box center [122, 118] width 187 height 178
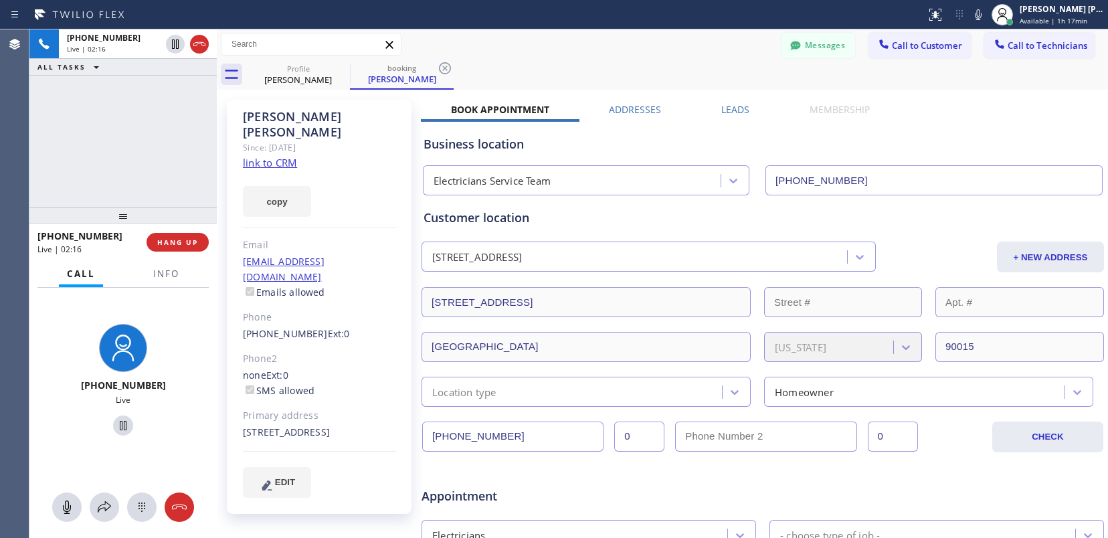
click at [91, 146] on div "[PHONE_NUMBER] Live | 02:16 ALL TASKS ALL TASKS ACTIVE TASKS TASKS IN WRAP UP" at bounding box center [122, 118] width 187 height 178
click at [91, 165] on div "[PHONE_NUMBER] Live | 02:20 ALL TASKS ALL TASKS ACTIVE TASKS TASKS IN WRAP UP" at bounding box center [122, 118] width 187 height 178
click at [71, 136] on div "[PHONE_NUMBER] Live | 02:23 ALL TASKS ALL TASKS ACTIVE TASKS TASKS IN WRAP UP" at bounding box center [122, 118] width 187 height 178
click at [111, 136] on div "[PHONE_NUMBER] Live | 03:00 ALL TASKS ALL TASKS ACTIVE TASKS TASKS IN WRAP UP" at bounding box center [122, 118] width 187 height 178
click at [143, 161] on div "[PHONE_NUMBER] Live | 03:05 ALL TASKS ALL TASKS ACTIVE TASKS TASKS IN WRAP UP" at bounding box center [122, 118] width 187 height 178
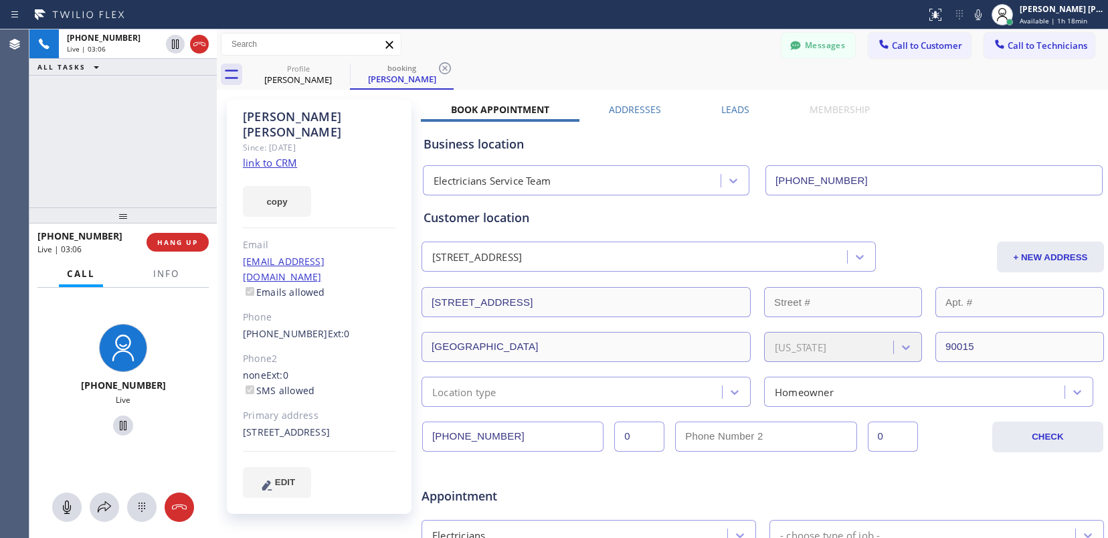
click at [166, 179] on div "[PHONE_NUMBER] Live | 03:06 ALL TASKS ALL TASKS ACTIVE TASKS TASKS IN WRAP UP" at bounding box center [122, 118] width 187 height 178
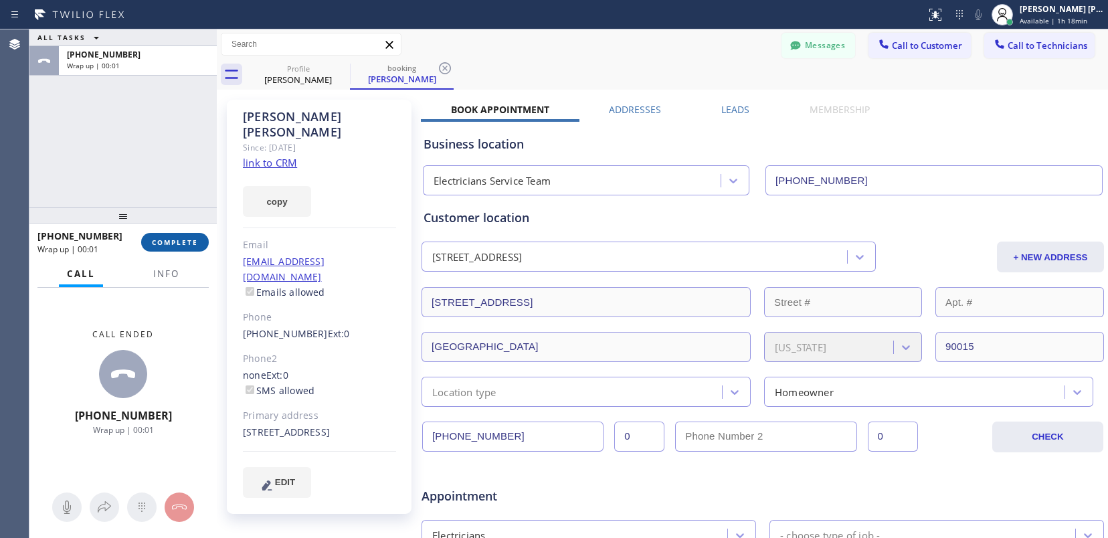
click at [188, 243] on span "COMPLETE" at bounding box center [175, 241] width 46 height 9
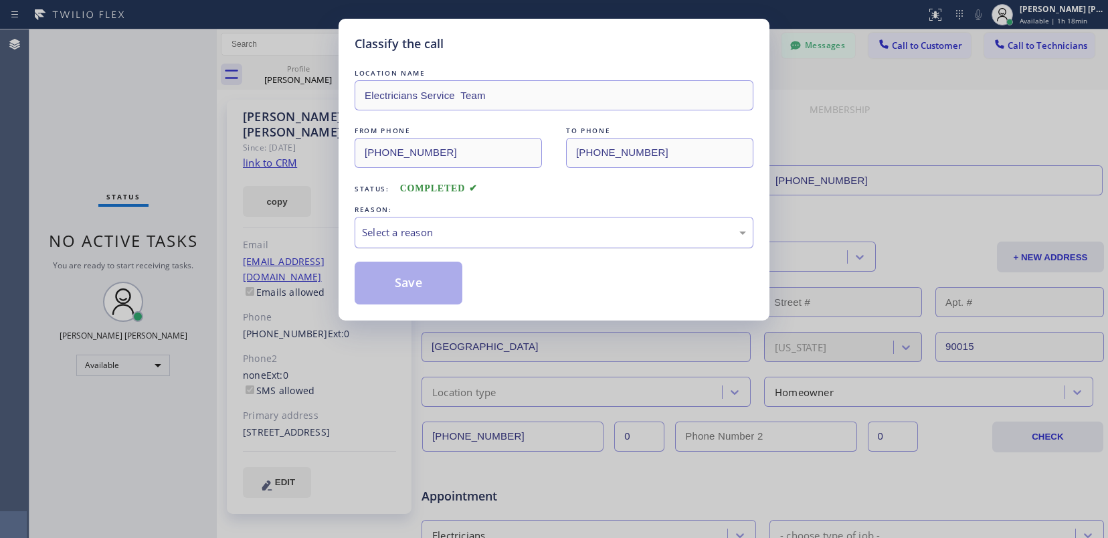
click at [420, 239] on div "Select a reason" at bounding box center [554, 232] width 384 height 15
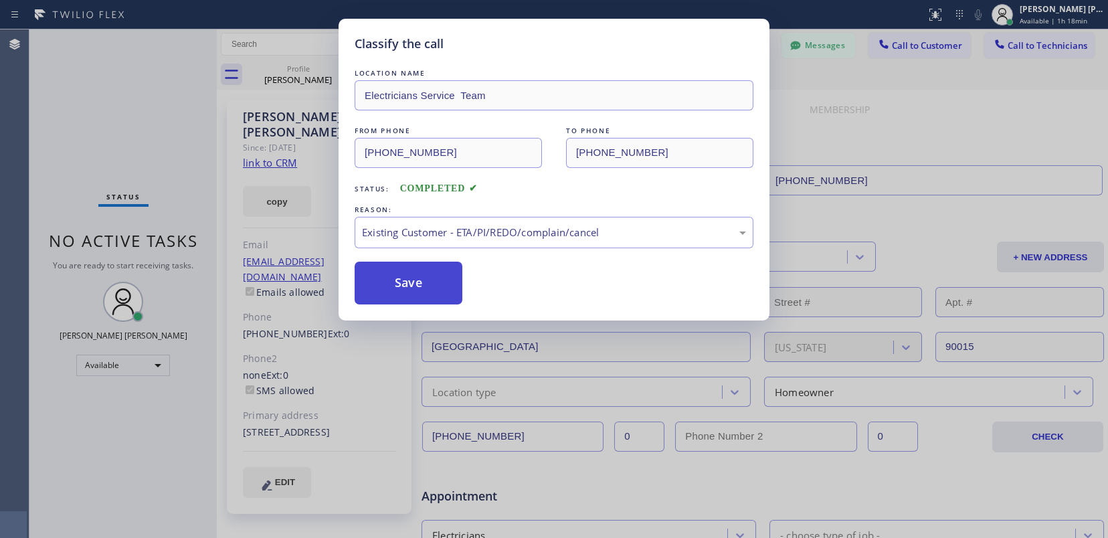
click at [431, 278] on button "Save" at bounding box center [409, 283] width 108 height 43
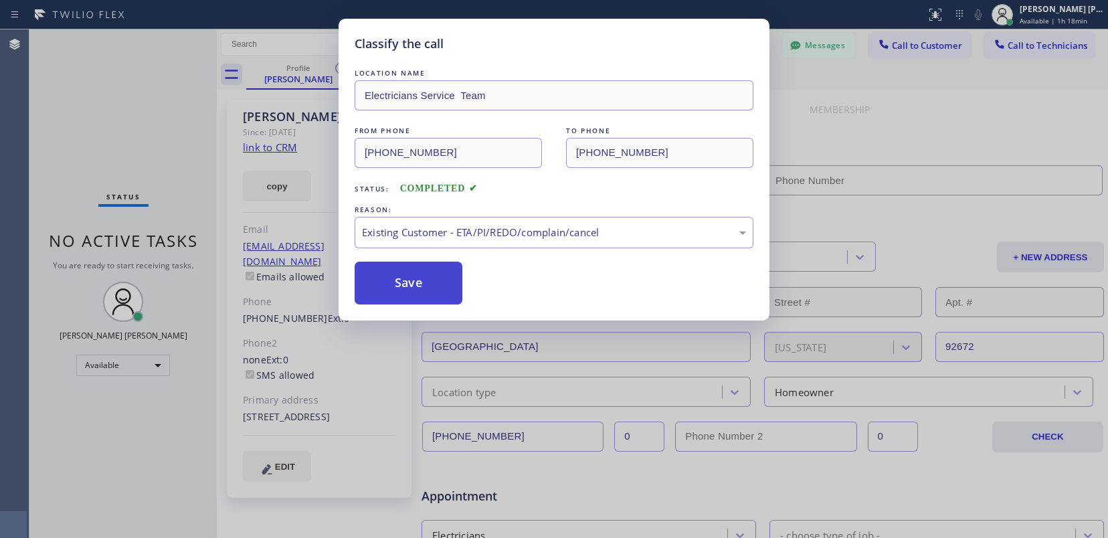
click at [431, 278] on button "Save" at bounding box center [409, 283] width 108 height 43
click at [431, 278] on div "Back to Dashboard Change Sender ID Customers Technicians SA [PERSON_NAME] [DATE…" at bounding box center [662, 283] width 891 height 508
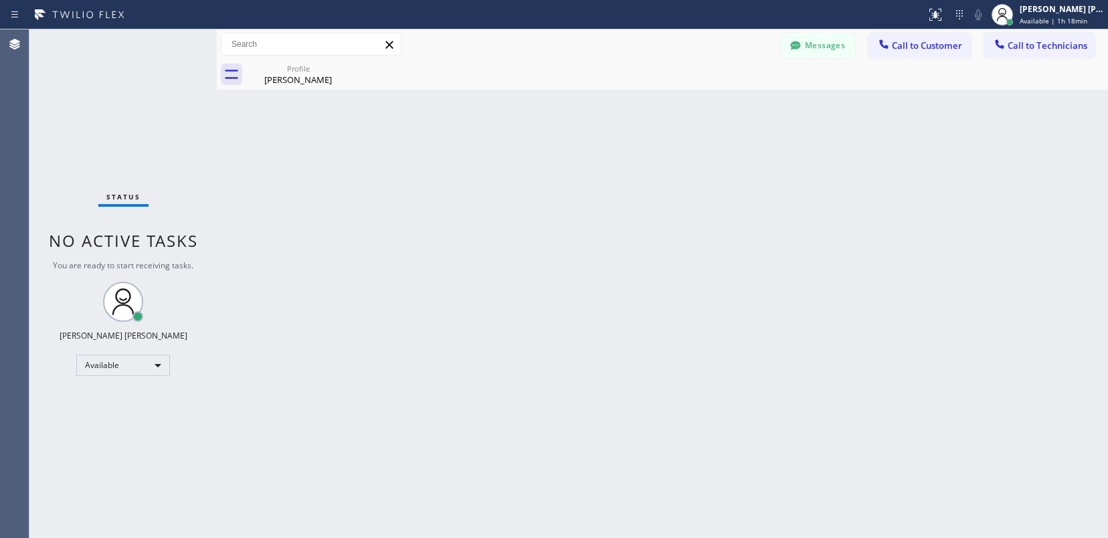
click at [118, 106] on div "Status No active tasks You are ready to start receiving tasks. [PERSON_NAME] [P…" at bounding box center [122, 283] width 187 height 508
click at [161, 369] on div "Available" at bounding box center [123, 365] width 94 height 21
click at [147, 384] on li "Offline" at bounding box center [122, 383] width 90 height 16
drag, startPoint x: 99, startPoint y: 455, endPoint x: 80, endPoint y: 39, distance: 416.5
click at [99, 449] on div "Status No active tasks Change activity state to start receiving tasks. [PERSON_…" at bounding box center [122, 283] width 187 height 508
